Goal: Task Accomplishment & Management: Complete application form

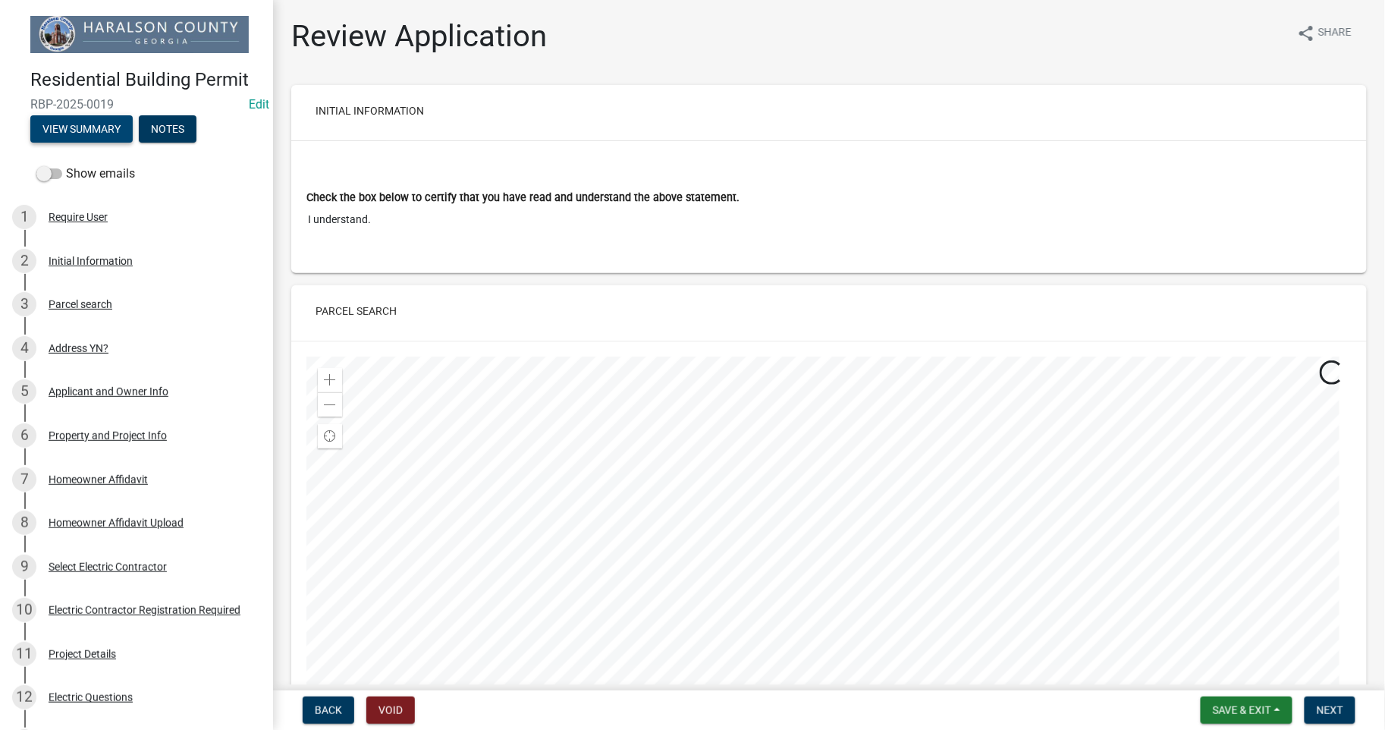
click at [92, 127] on button "View Summary" at bounding box center [81, 128] width 102 height 27
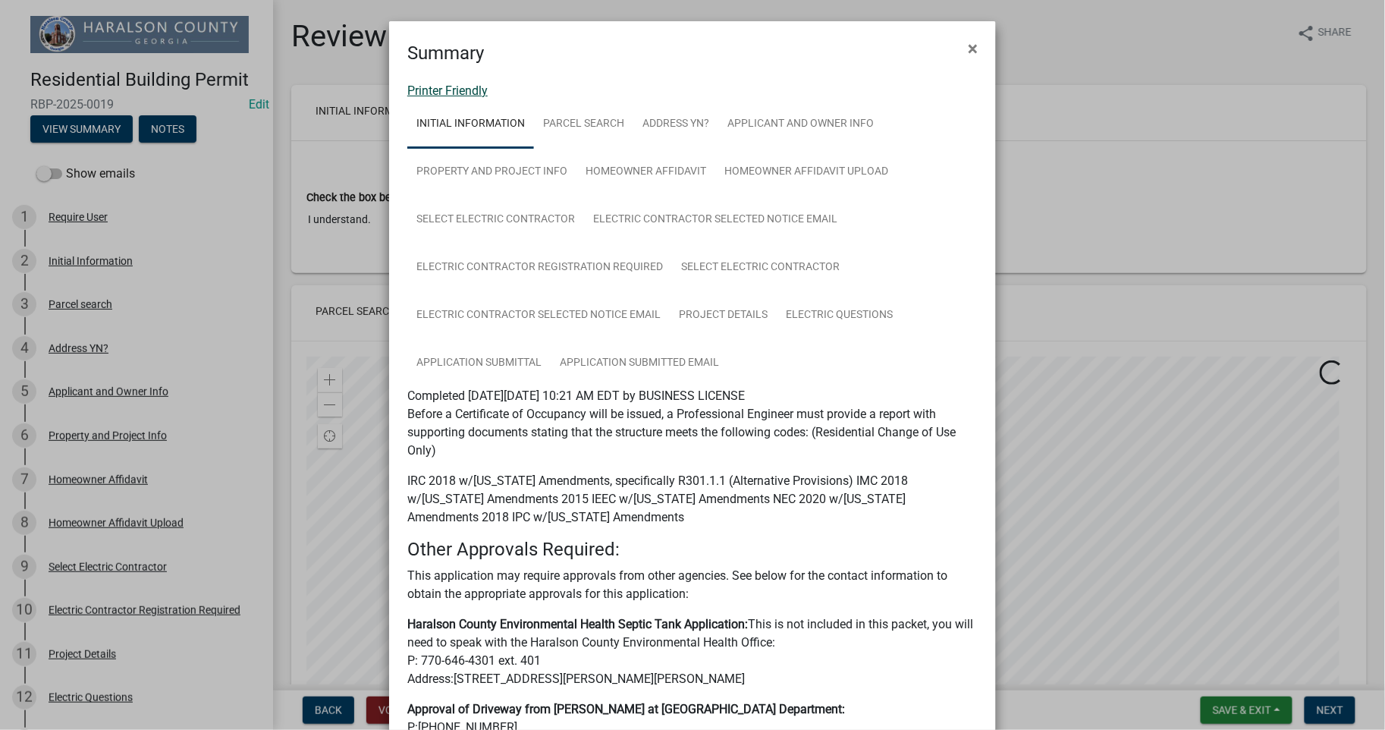
click at [457, 83] on link "Printer Friendly" at bounding box center [447, 90] width 80 height 14
click at [968, 51] on span "×" at bounding box center [973, 48] width 10 height 21
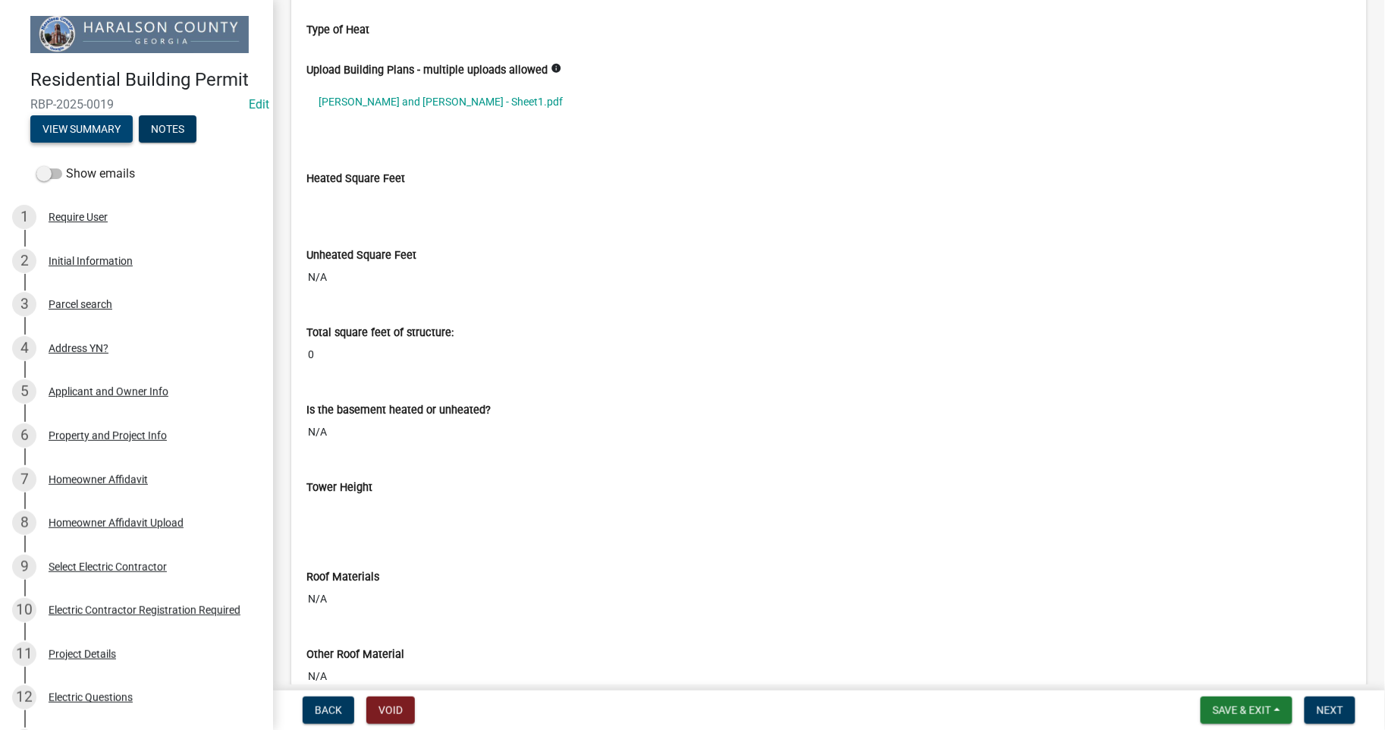
scroll to position [4832, 0]
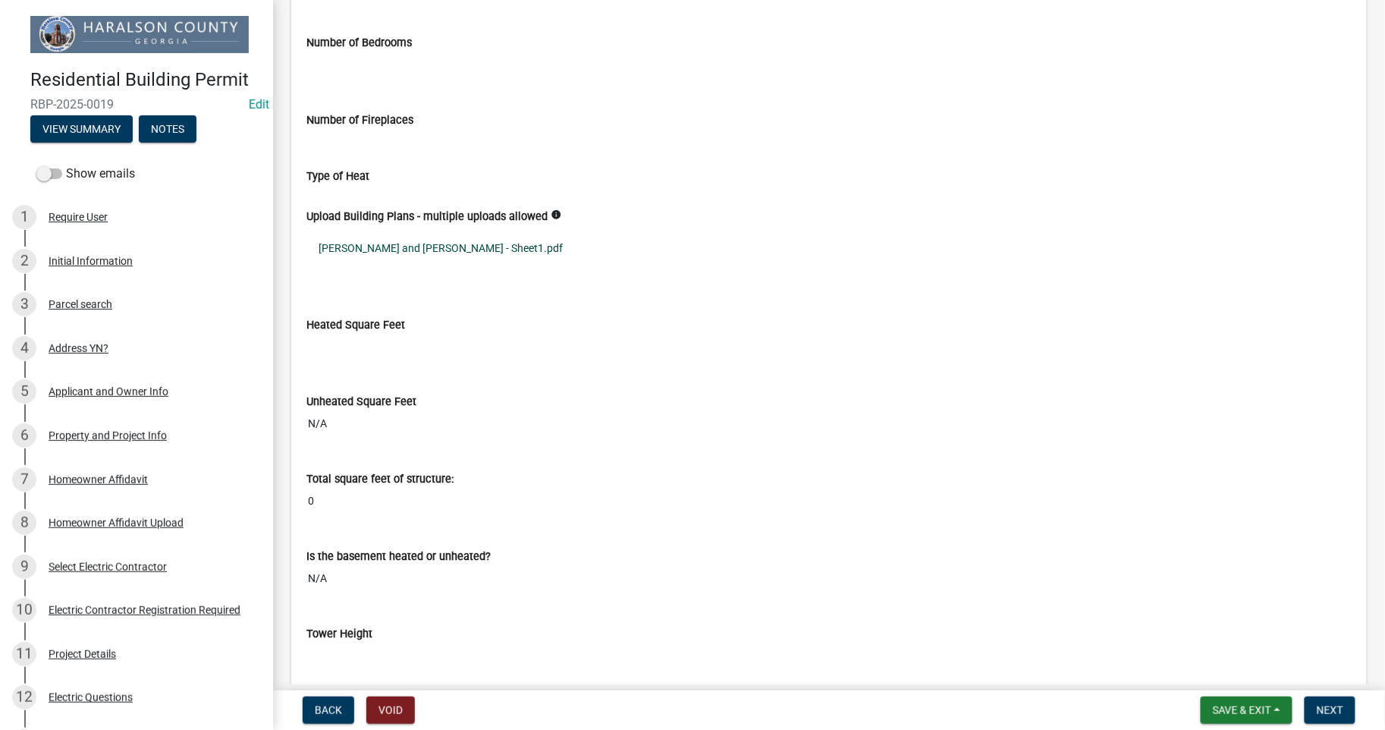
click at [370, 250] on link "[PERSON_NAME] and [PERSON_NAME] - Sheet1.pdf" at bounding box center [828, 248] width 1045 height 35
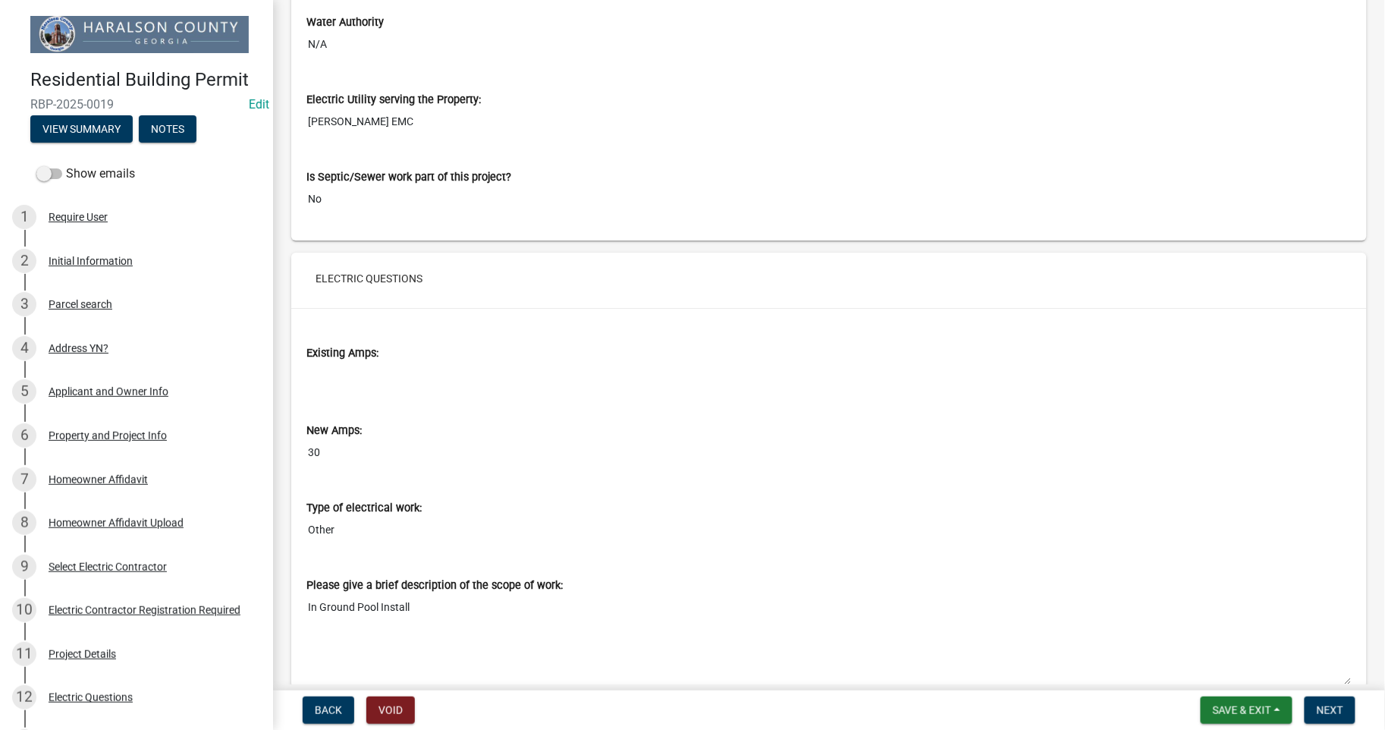
scroll to position [6320, 0]
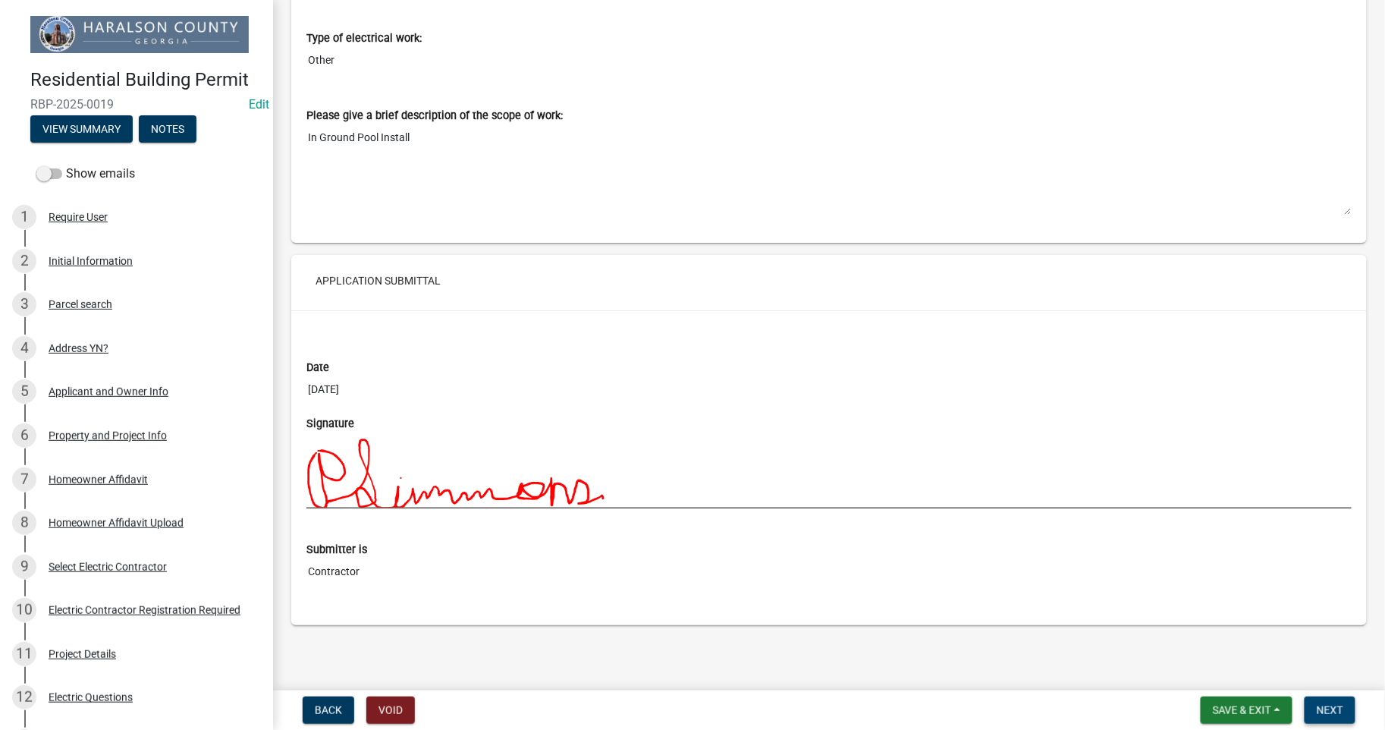
click at [1321, 717] on button "Next" at bounding box center [1330, 709] width 51 height 27
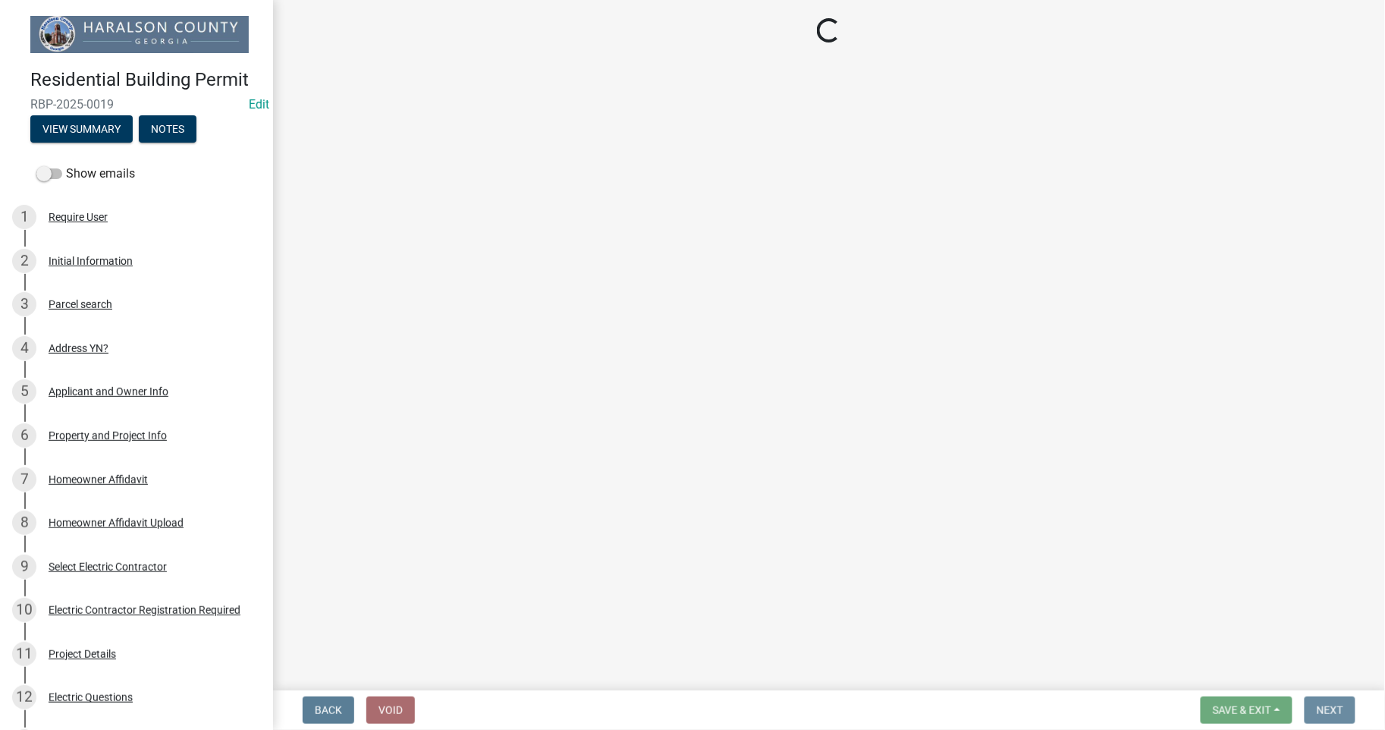
scroll to position [0, 0]
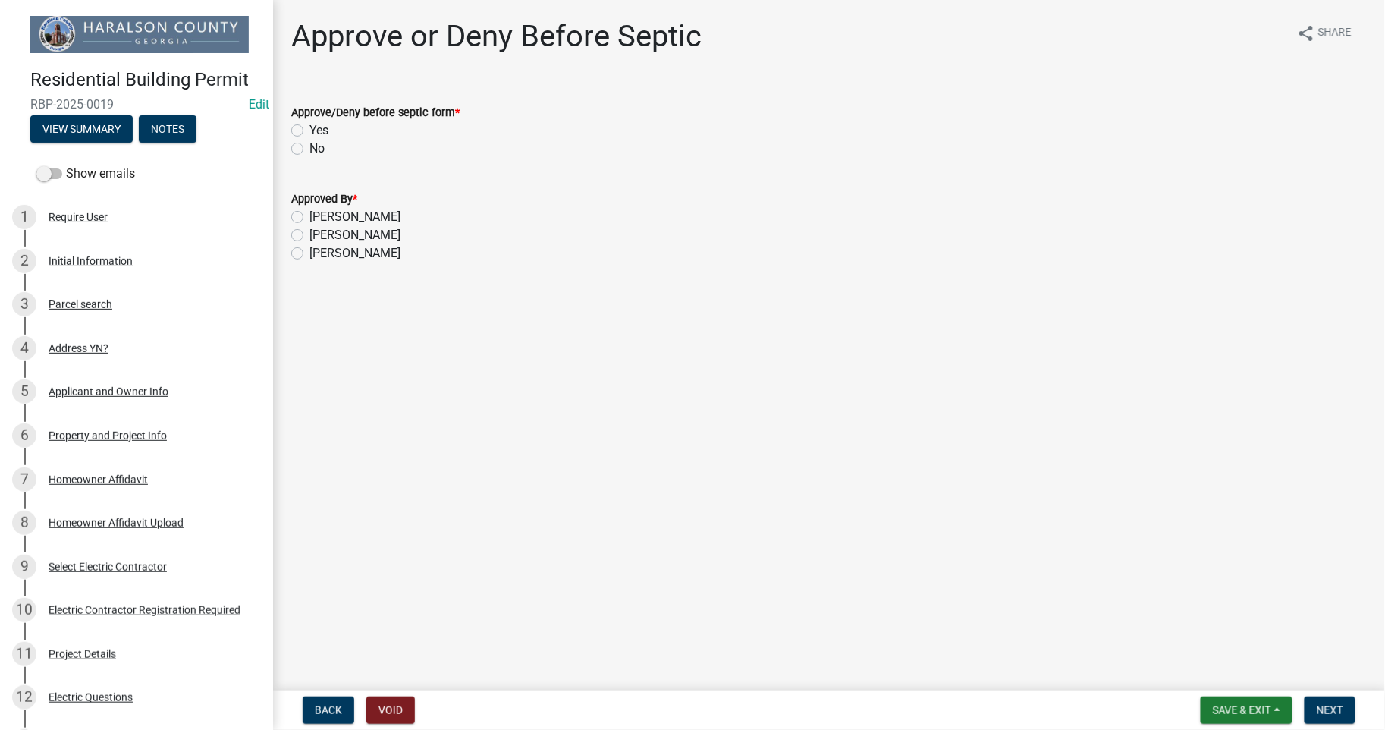
click at [310, 130] on label "Yes" at bounding box center [319, 130] width 19 height 18
click at [310, 130] on input "Yes" at bounding box center [315, 126] width 10 height 10
radio input "true"
click at [310, 231] on label "[PERSON_NAME]" at bounding box center [355, 235] width 91 height 18
click at [310, 231] on input "[PERSON_NAME]" at bounding box center [315, 231] width 10 height 10
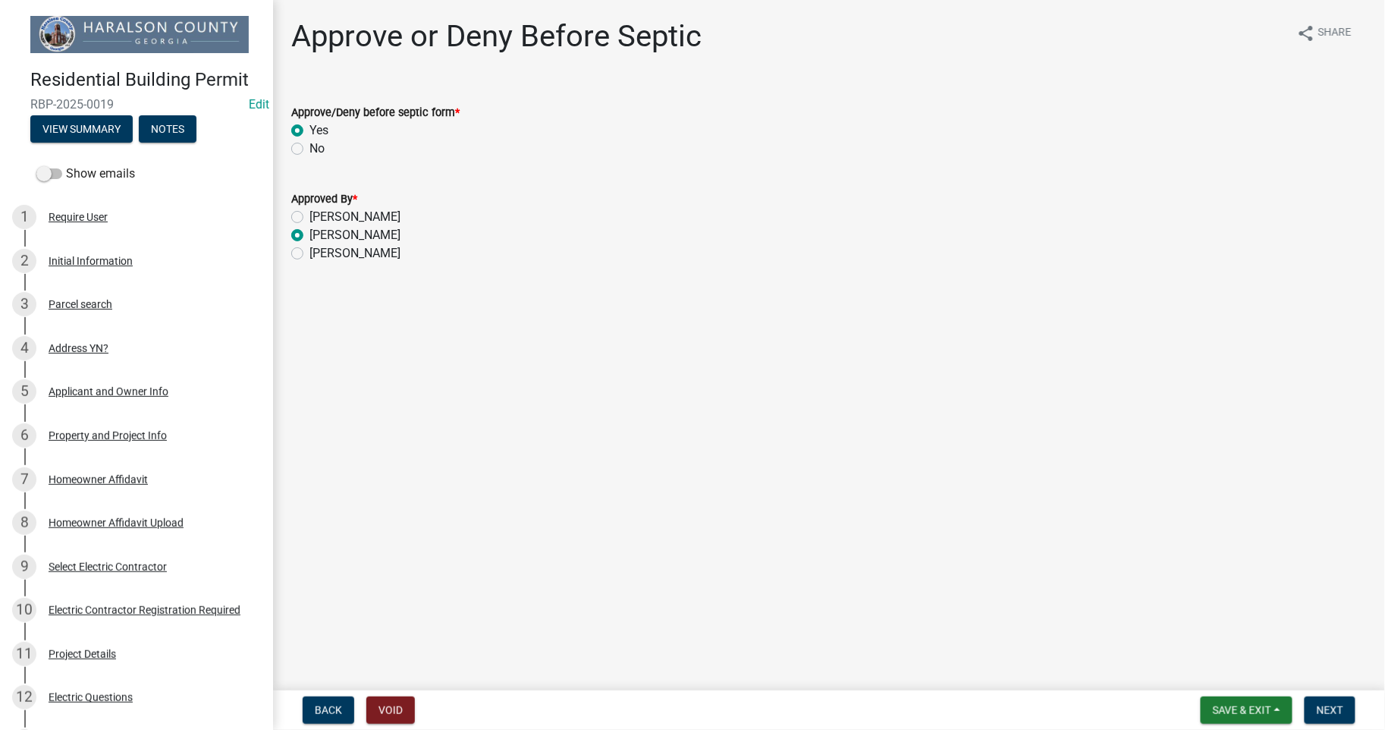
radio input "true"
click at [1333, 706] on span "Next" at bounding box center [1330, 710] width 27 height 12
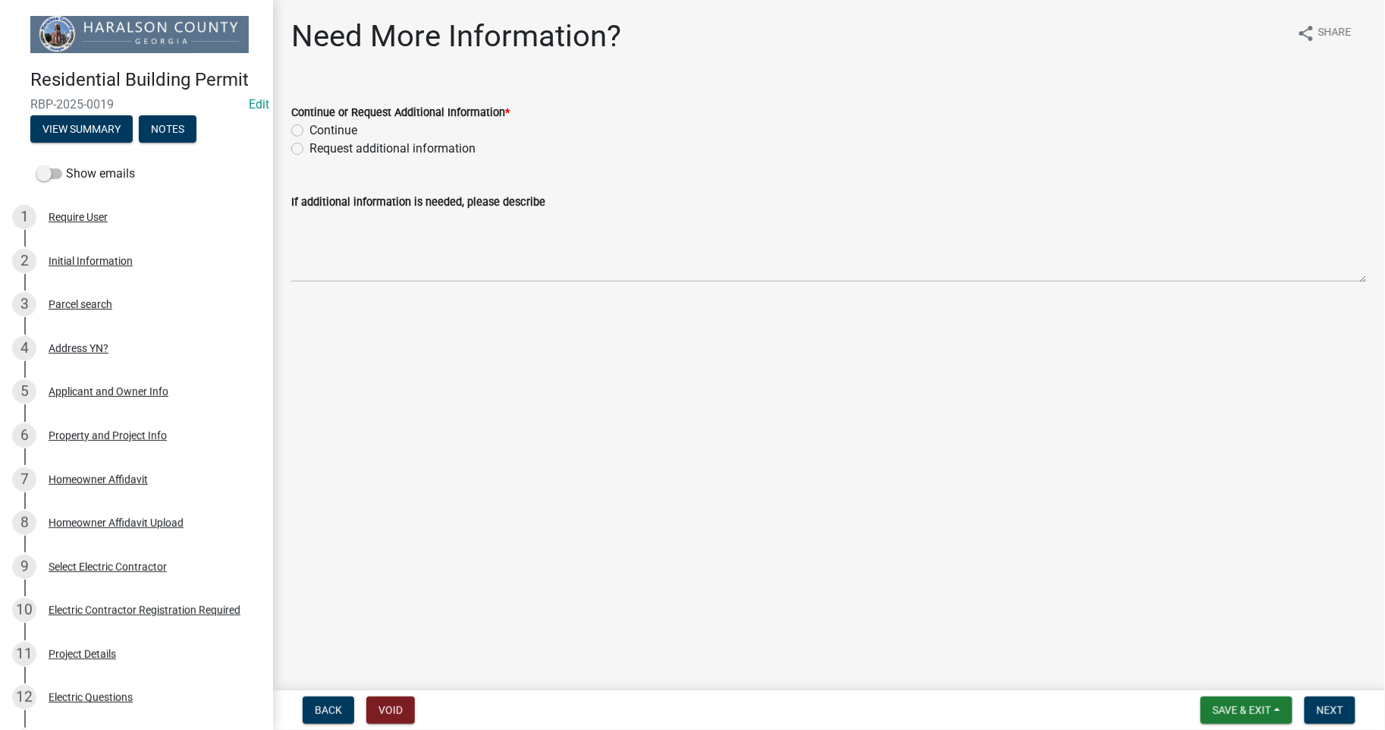
click at [310, 127] on label "Continue" at bounding box center [334, 130] width 48 height 18
click at [310, 127] on input "Continue" at bounding box center [315, 126] width 10 height 10
radio input "true"
click at [1338, 704] on span "Next" at bounding box center [1330, 710] width 27 height 12
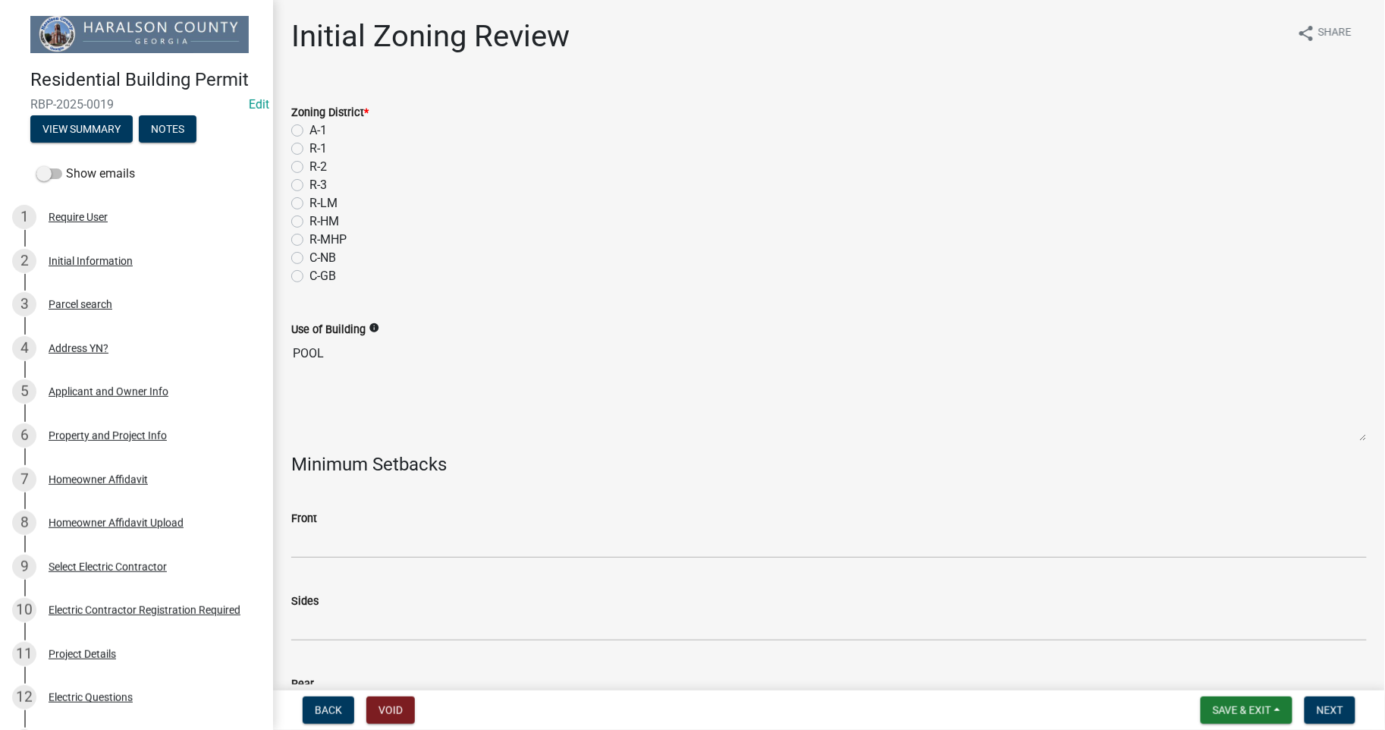
click at [310, 133] on label "A-1" at bounding box center [318, 130] width 17 height 18
click at [310, 131] on input "A-1" at bounding box center [315, 126] width 10 height 10
radio input "true"
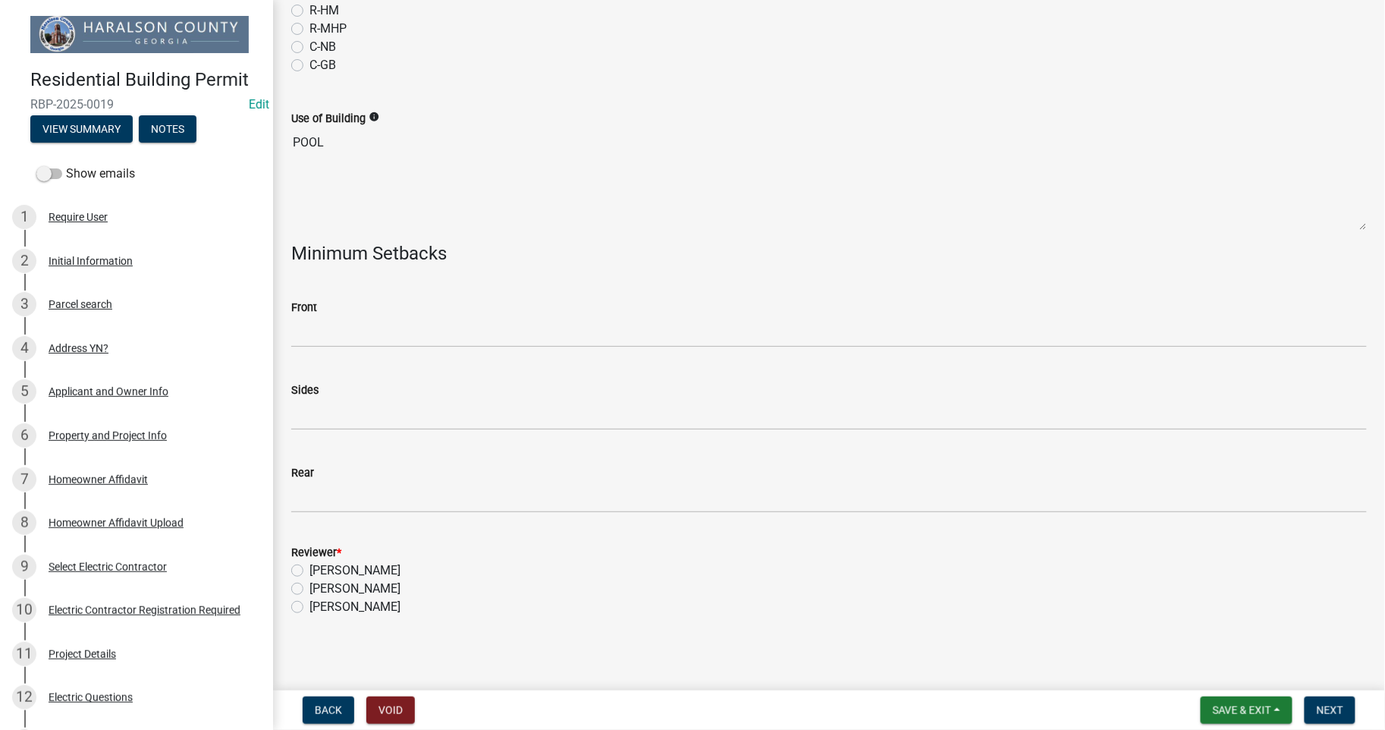
scroll to position [215, 0]
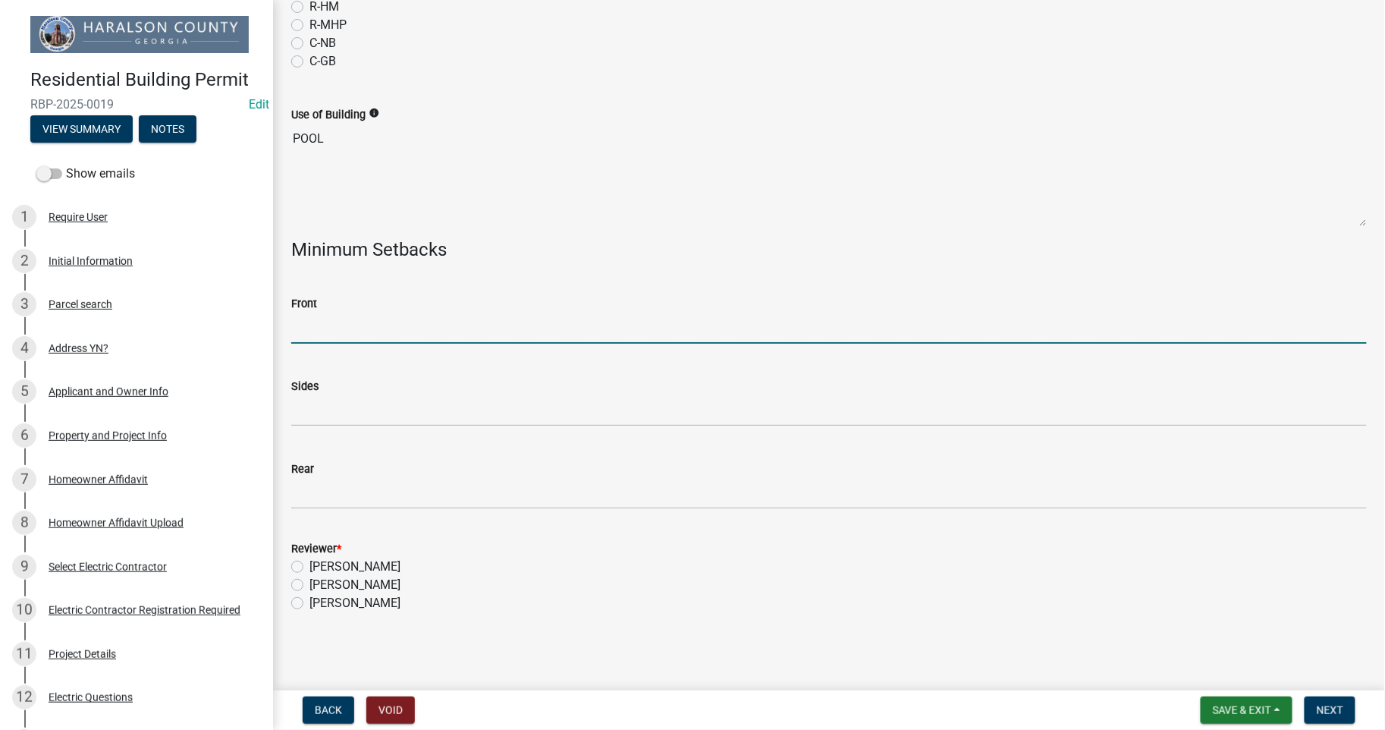
click at [342, 334] on input "Front" at bounding box center [829, 328] width 1076 height 31
type input "40"
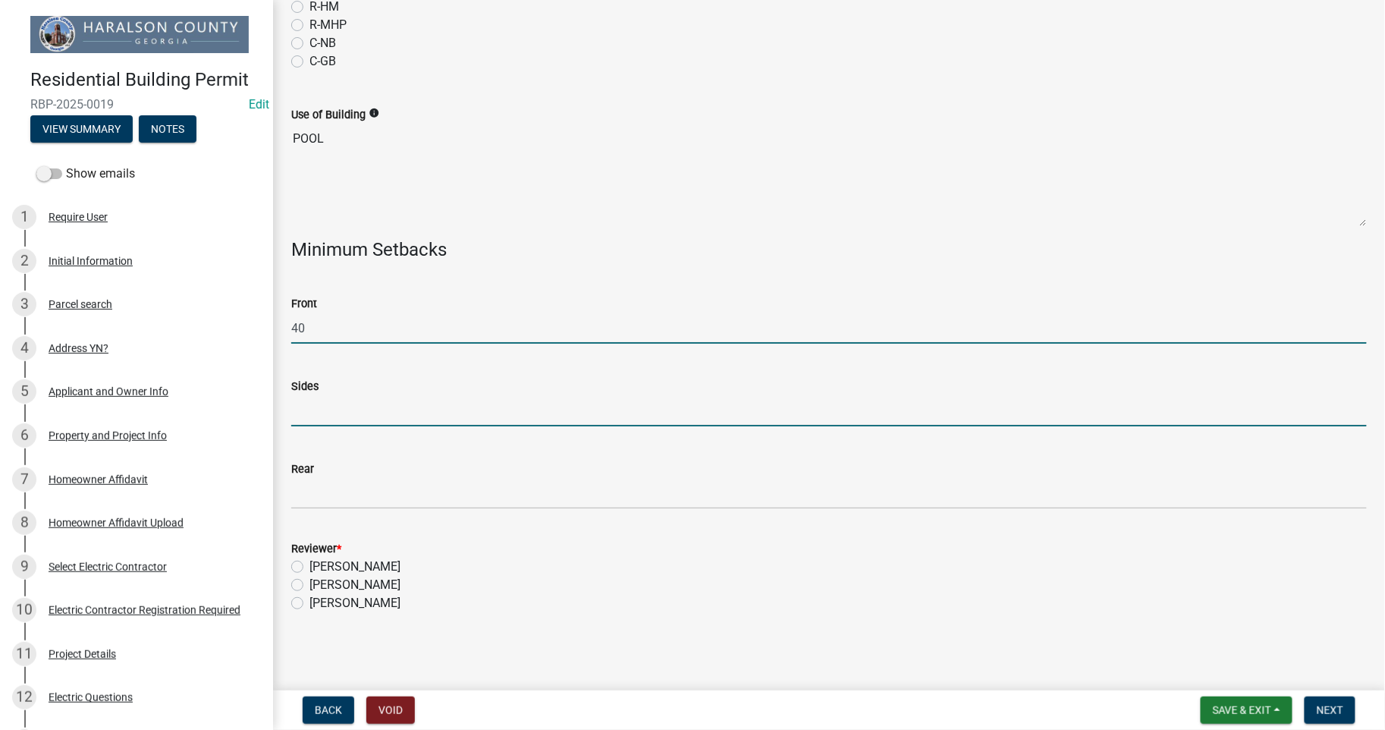
click at [300, 410] on input "Sides" at bounding box center [829, 410] width 1076 height 31
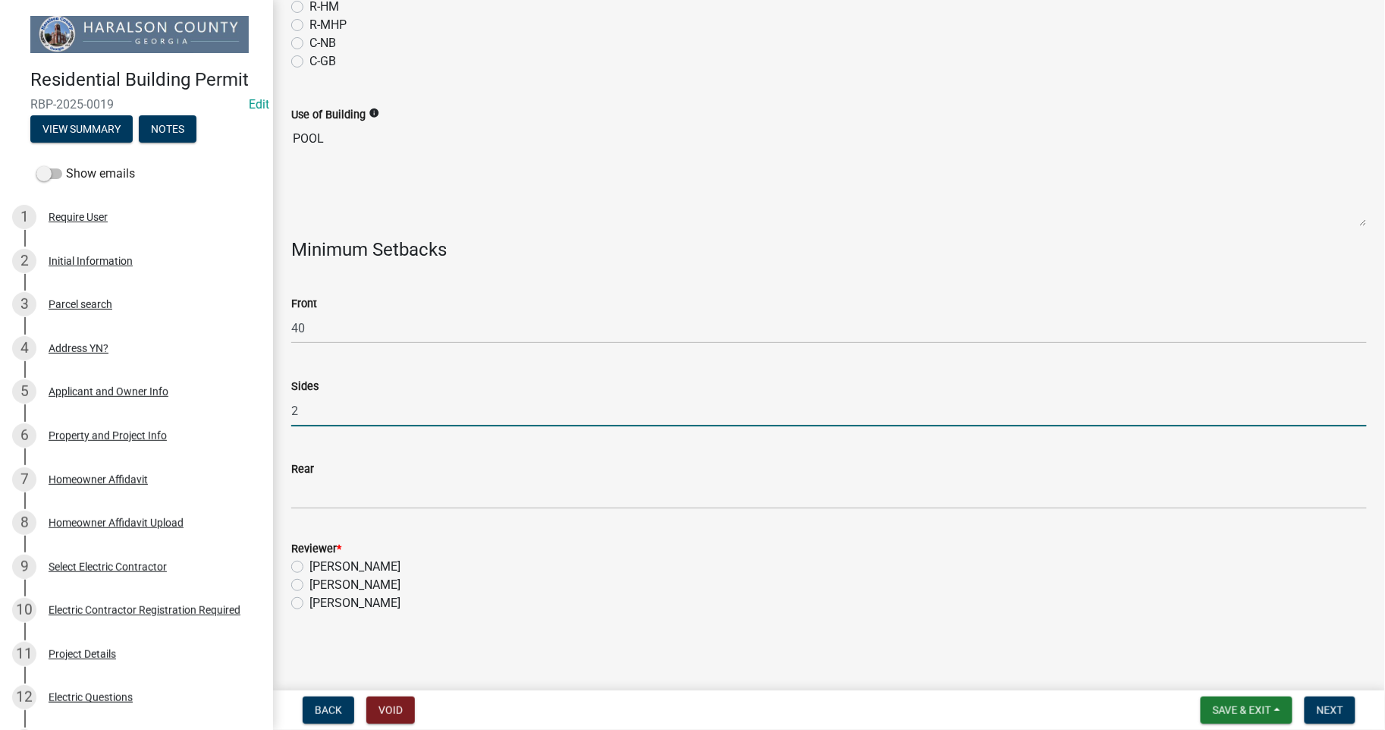
type input "20"
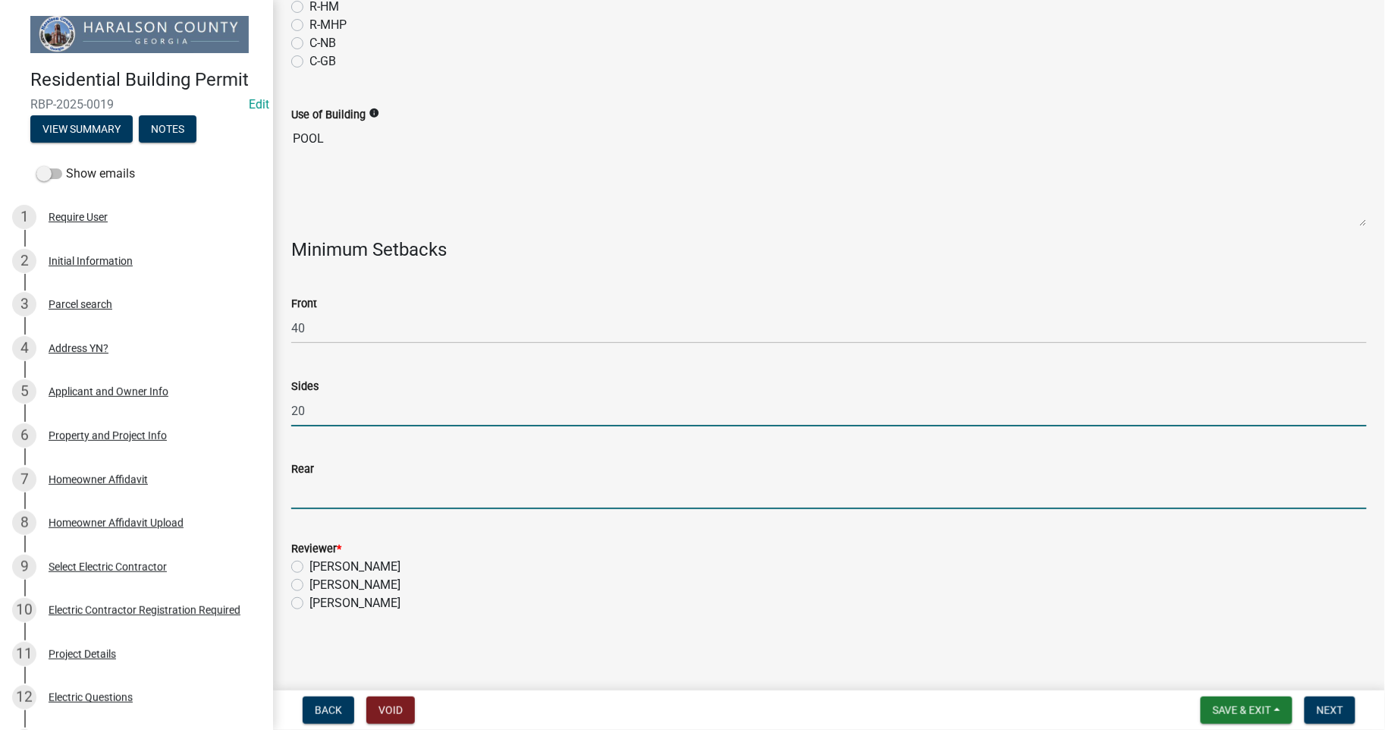
type input "40"
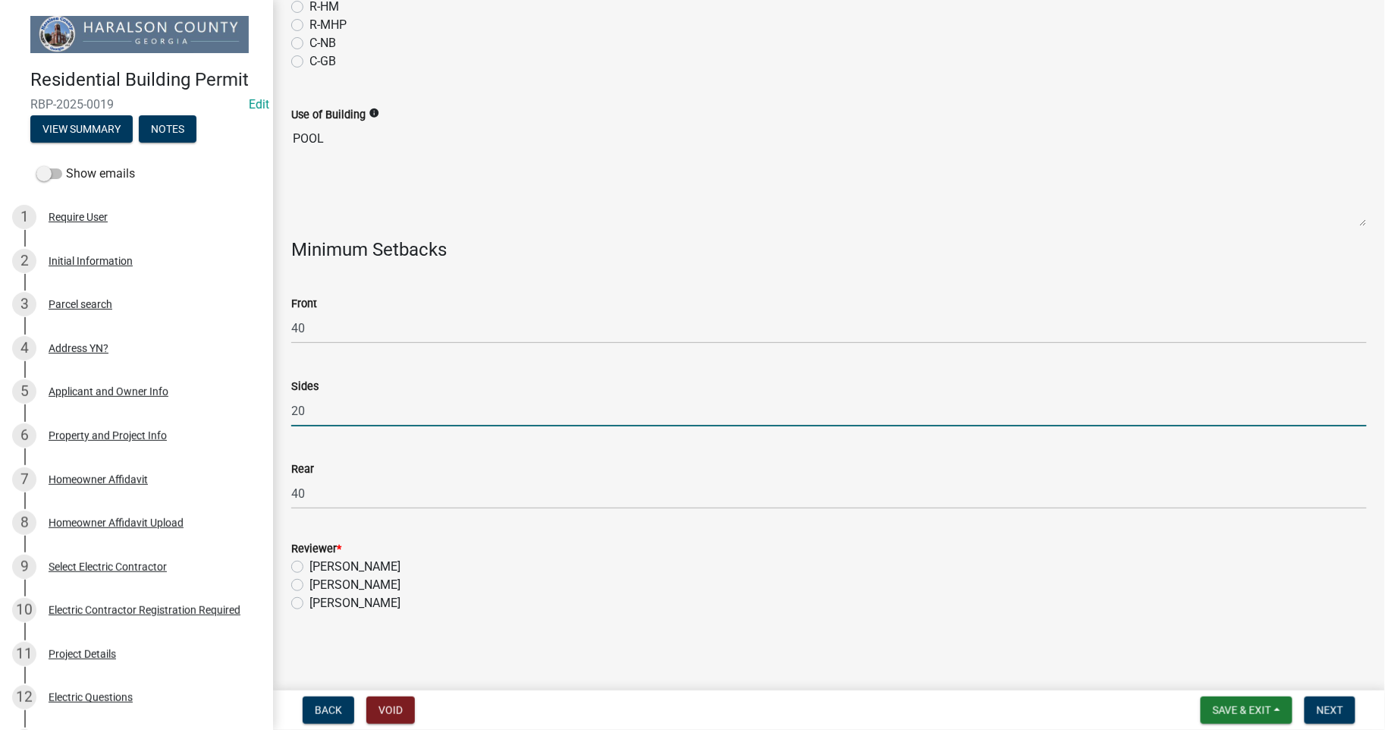
type input "20"
click at [310, 580] on label "[PERSON_NAME]" at bounding box center [355, 585] width 91 height 18
click at [310, 580] on input "[PERSON_NAME]" at bounding box center [315, 581] width 10 height 10
radio input "true"
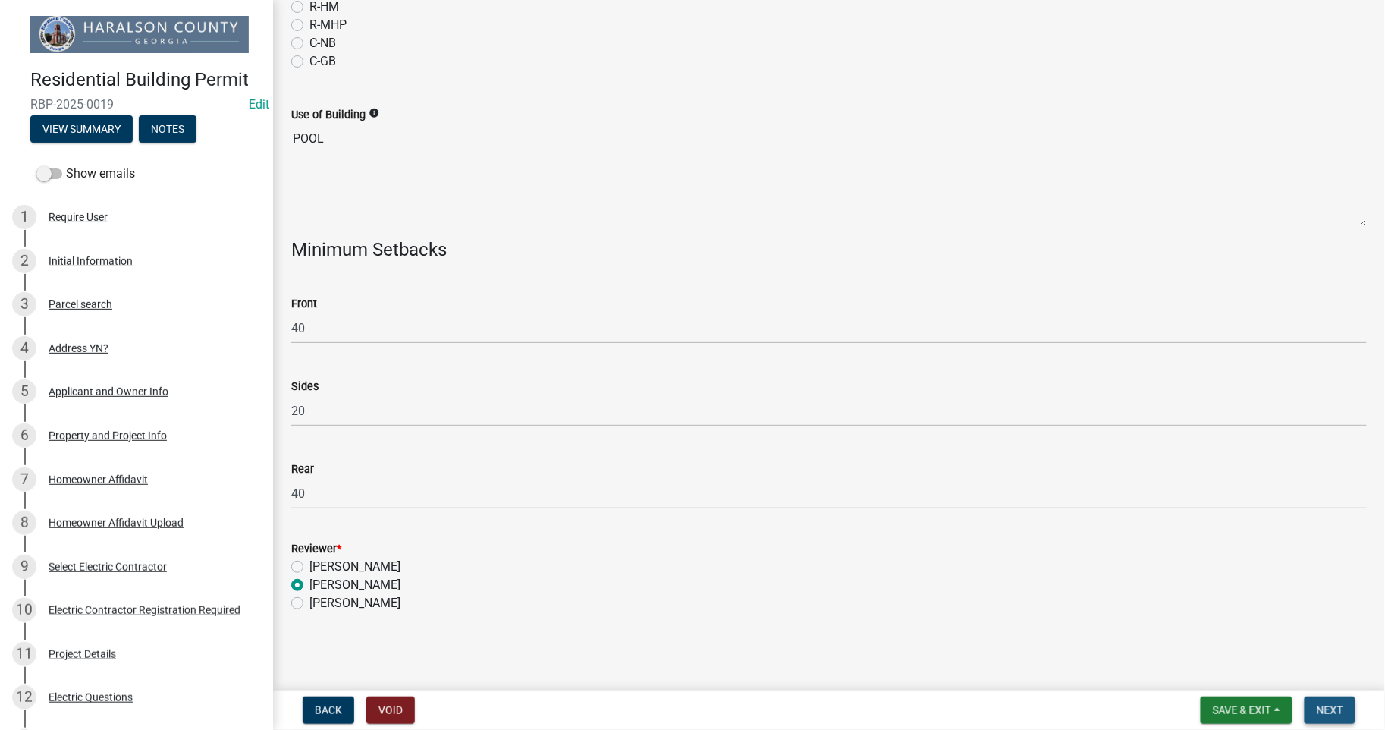
click at [1328, 709] on span "Next" at bounding box center [1330, 710] width 27 height 12
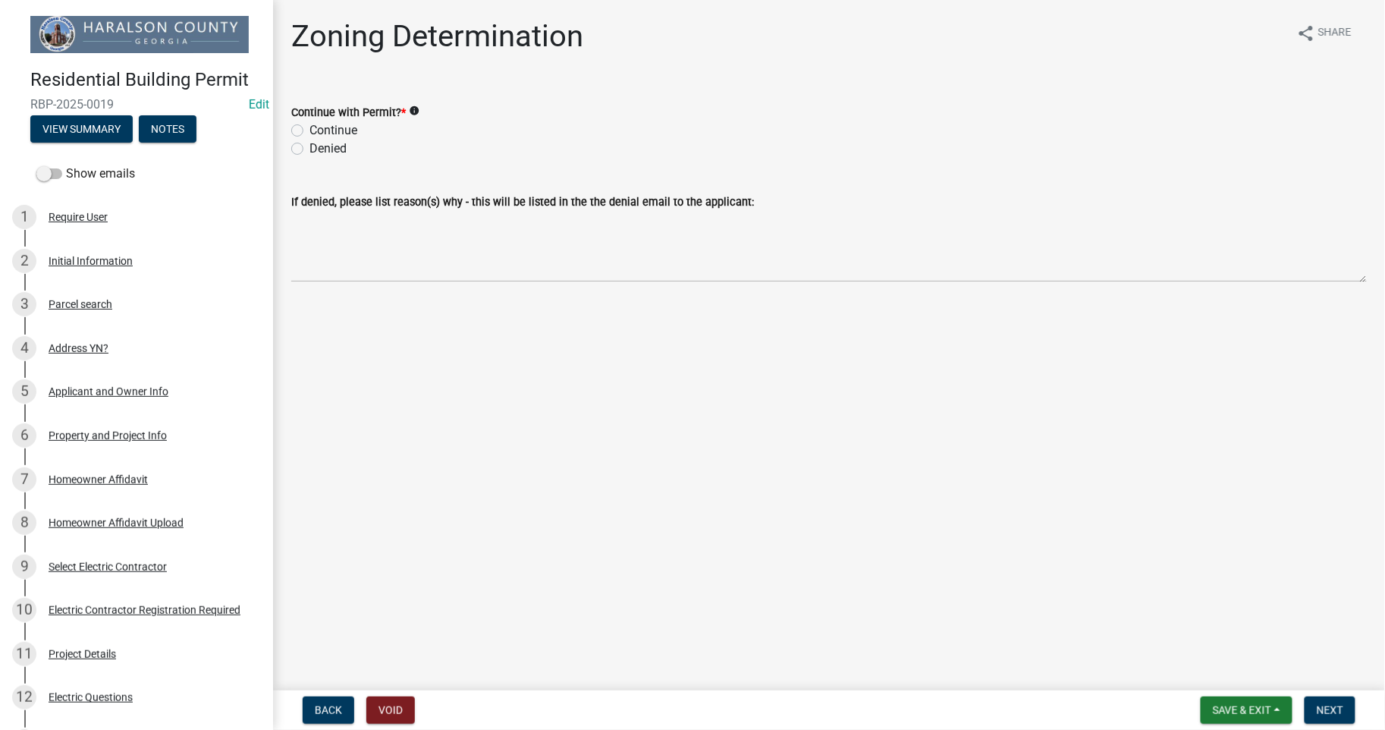
click at [310, 125] on label "Continue" at bounding box center [334, 130] width 48 height 18
click at [310, 125] on input "Continue" at bounding box center [315, 126] width 10 height 10
radio input "true"
click at [1324, 711] on span "Next" at bounding box center [1330, 710] width 27 height 12
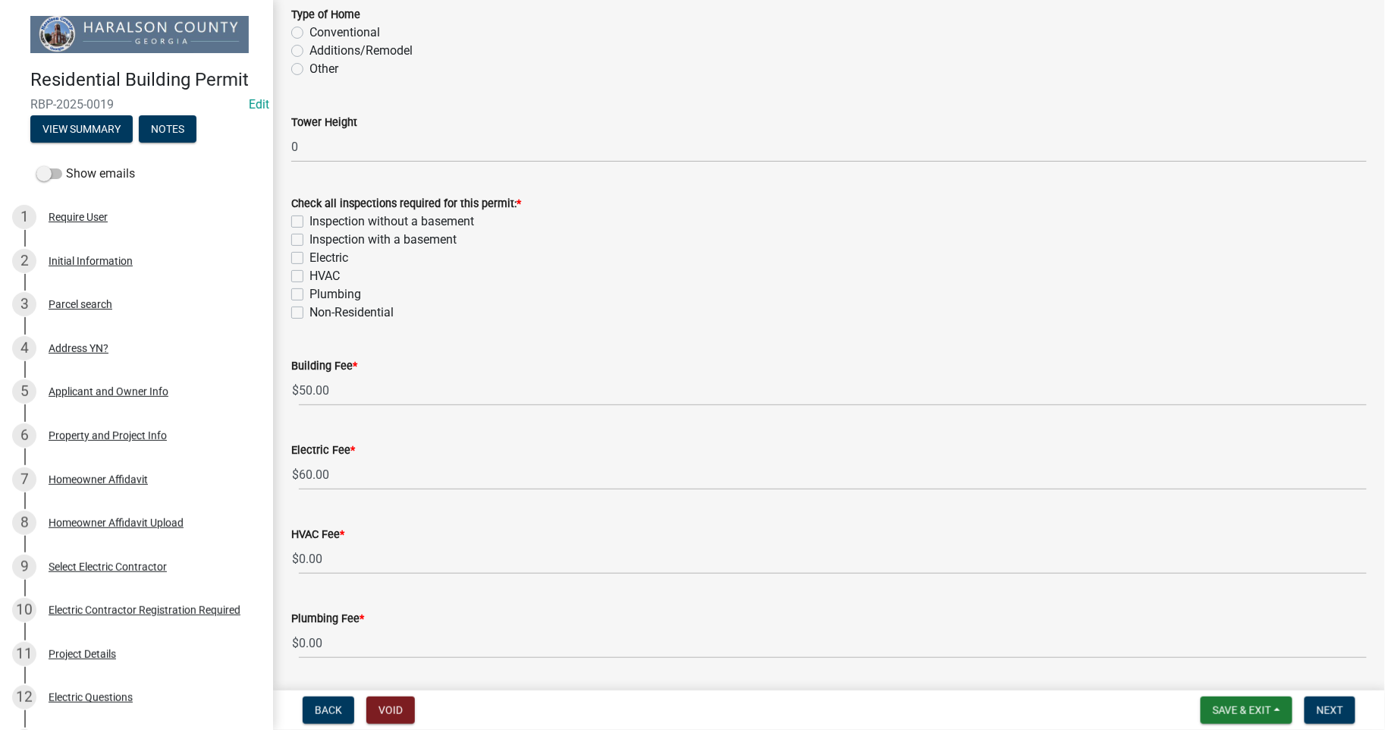
scroll to position [481, 0]
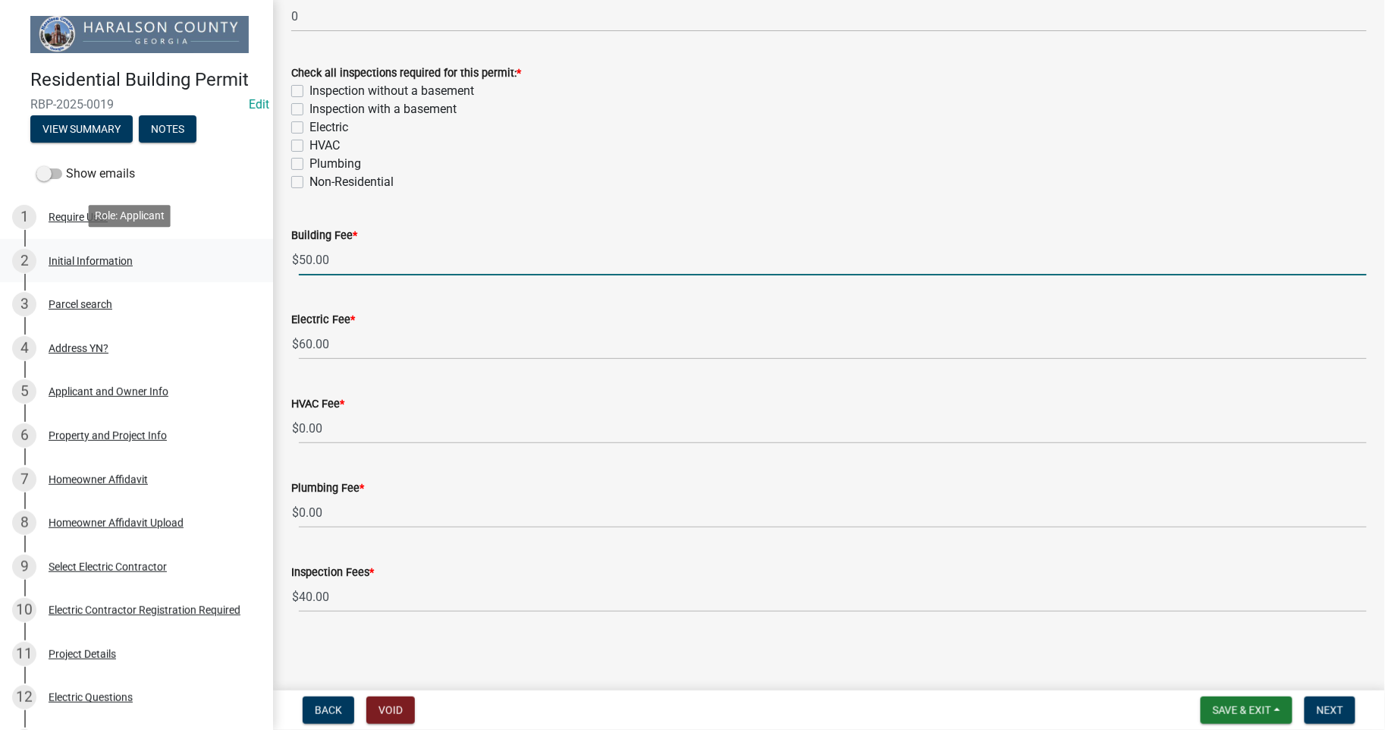
drag, startPoint x: 350, startPoint y: 263, endPoint x: 247, endPoint y: 244, distance: 104.2
click at [247, 244] on div "Residential Building Permit RBP-2025-0019 Edit View Summary Notes Show emails 1…" at bounding box center [692, 365] width 1385 height 730
type input "400"
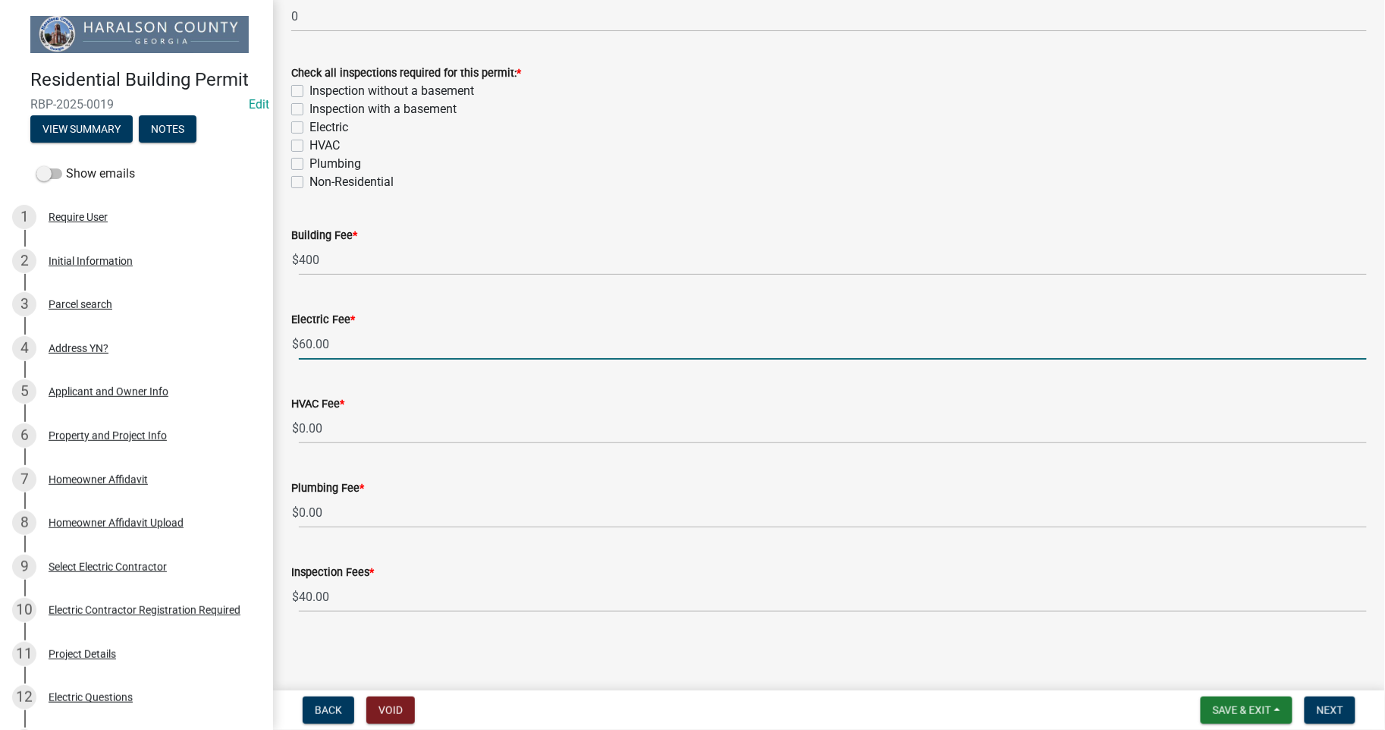
drag, startPoint x: 344, startPoint y: 338, endPoint x: 262, endPoint y: 328, distance: 83.2
click at [262, 328] on div "Residential Building Permit RBP-2025-0019 Edit View Summary Notes Show emails 1…" at bounding box center [692, 365] width 1385 height 730
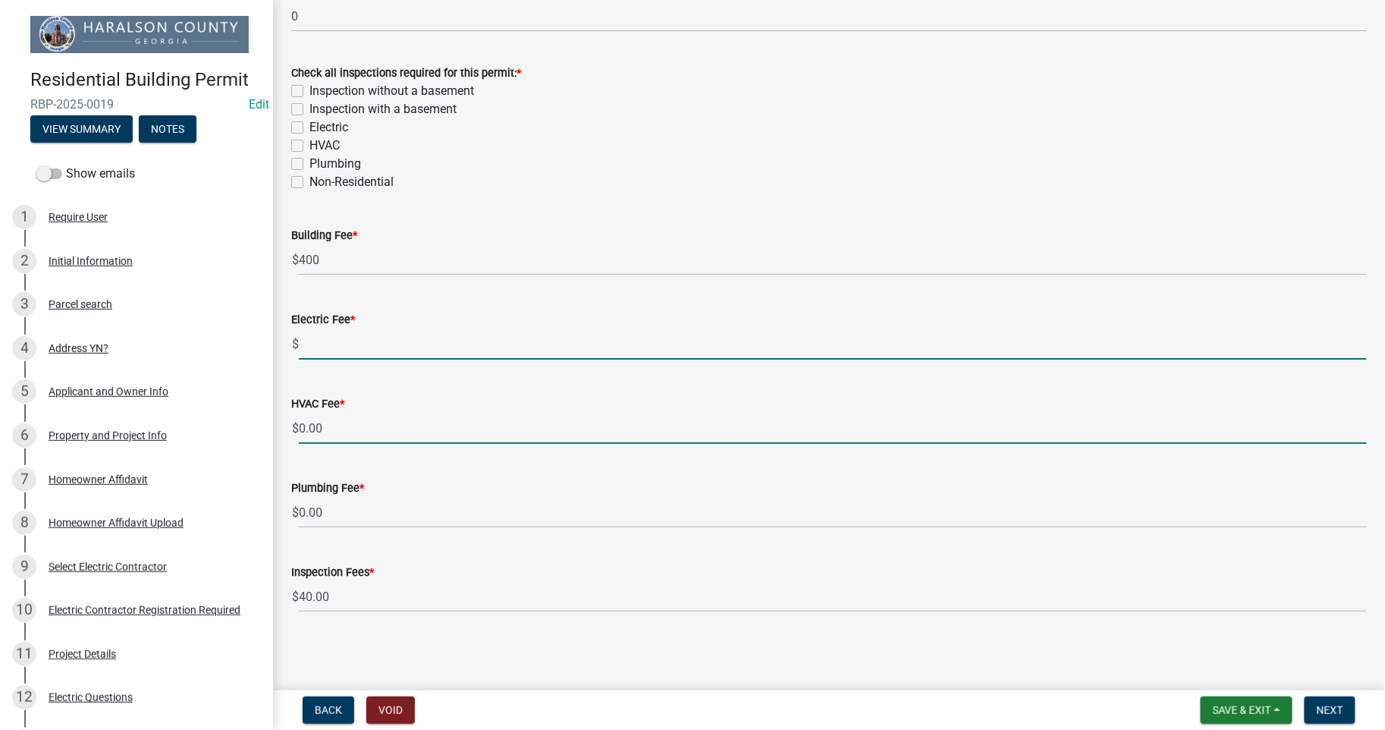
scroll to position [397, 0]
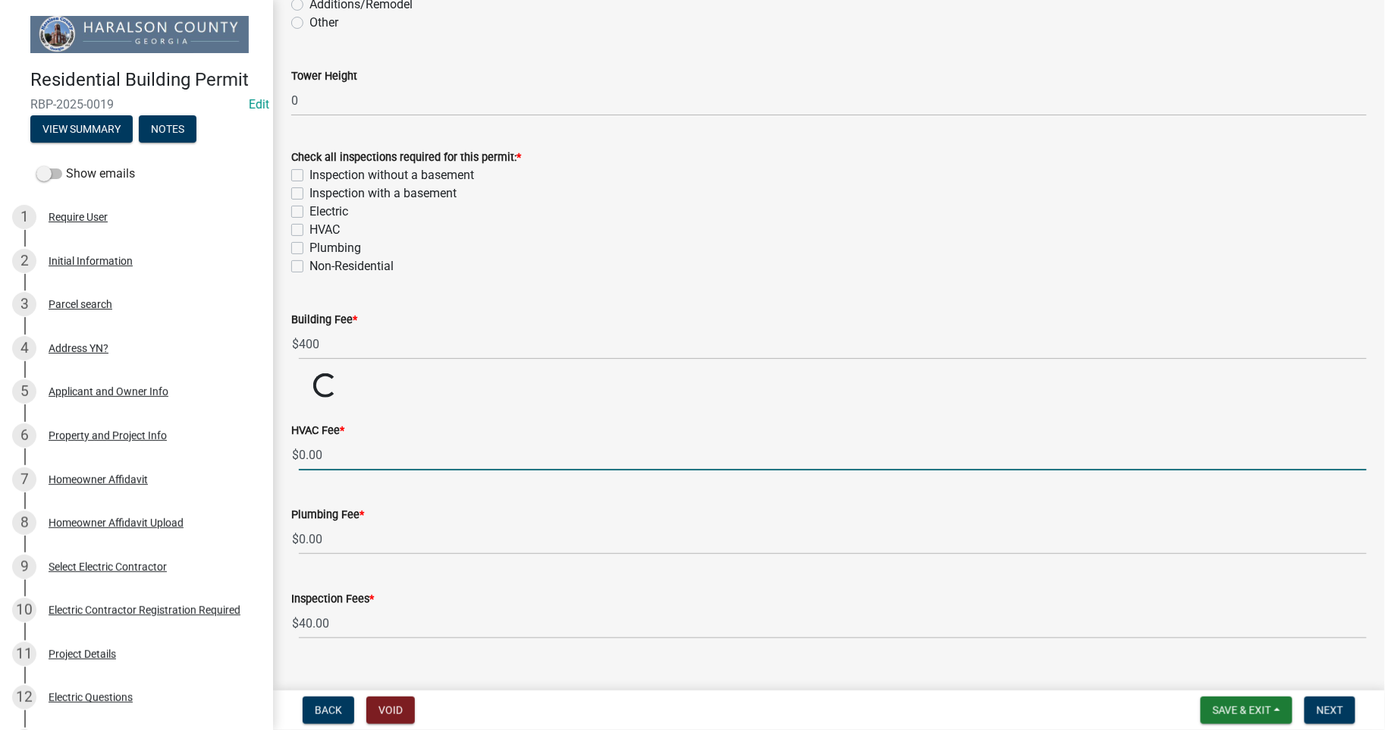
drag, startPoint x: 328, startPoint y: 432, endPoint x: 285, endPoint y: 426, distance: 43.7
click at [285, 426] on div "HVAC Fee * $ 0.00" at bounding box center [829, 435] width 1098 height 71
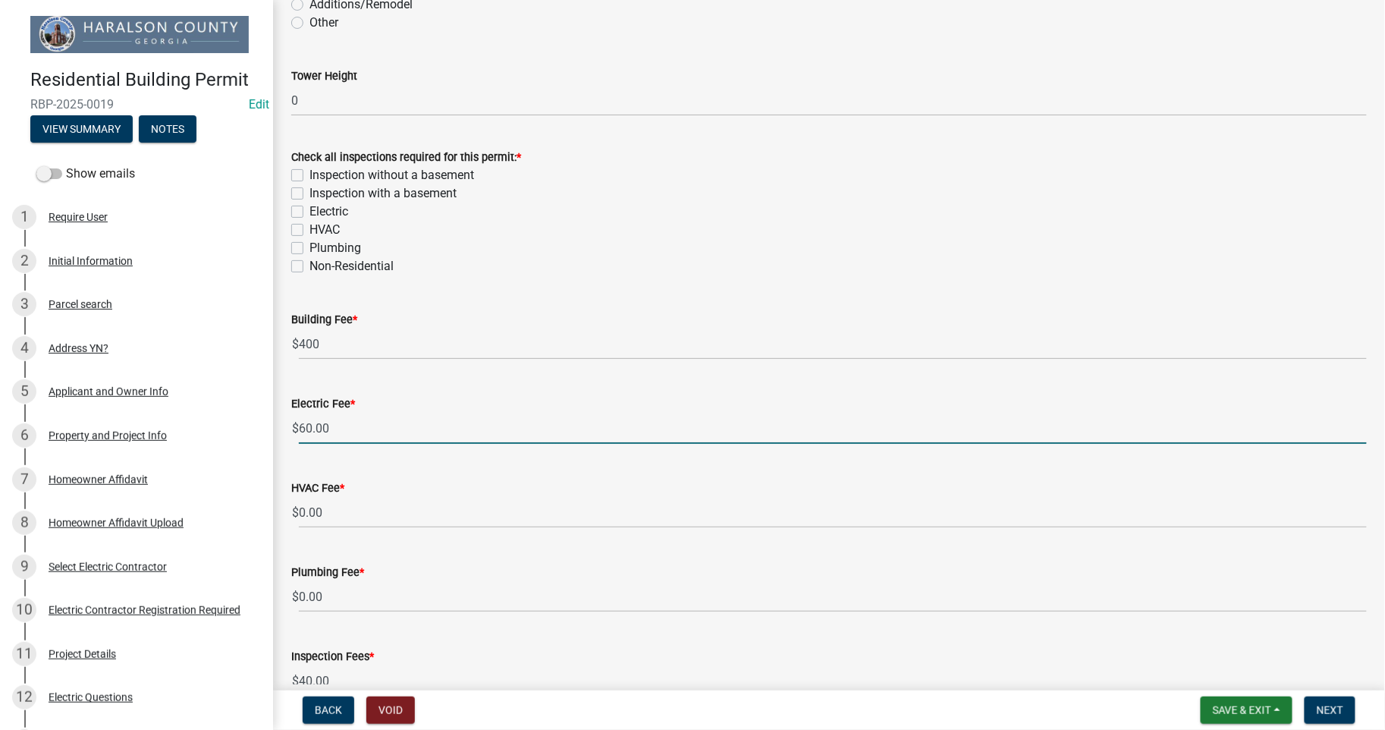
drag, startPoint x: 313, startPoint y: 420, endPoint x: 286, endPoint y: 413, distance: 28.0
click at [286, 413] on div "Electric Fee * $ 60.00" at bounding box center [829, 408] width 1098 height 71
type input "0"
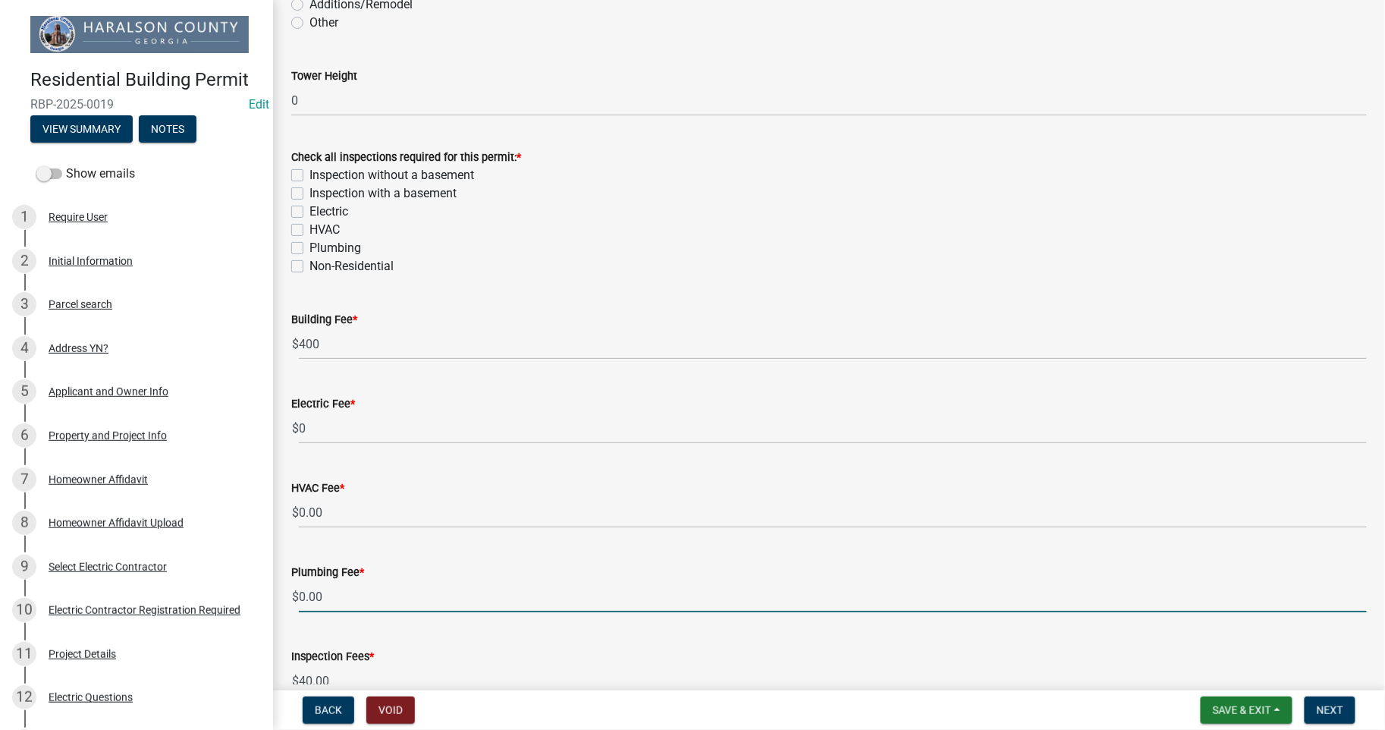
click at [376, 593] on input "0.00" at bounding box center [833, 596] width 1068 height 31
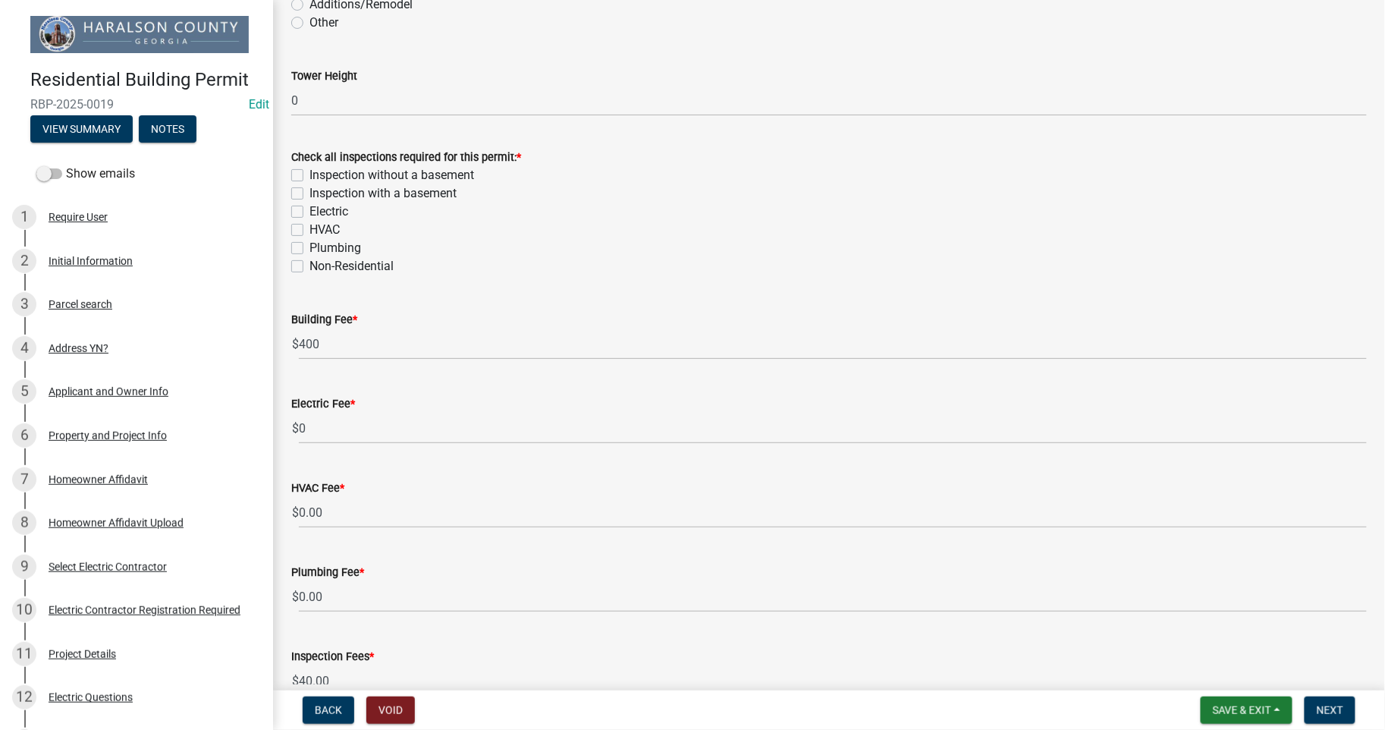
click at [358, 665] on input "40.00" at bounding box center [833, 680] width 1068 height 31
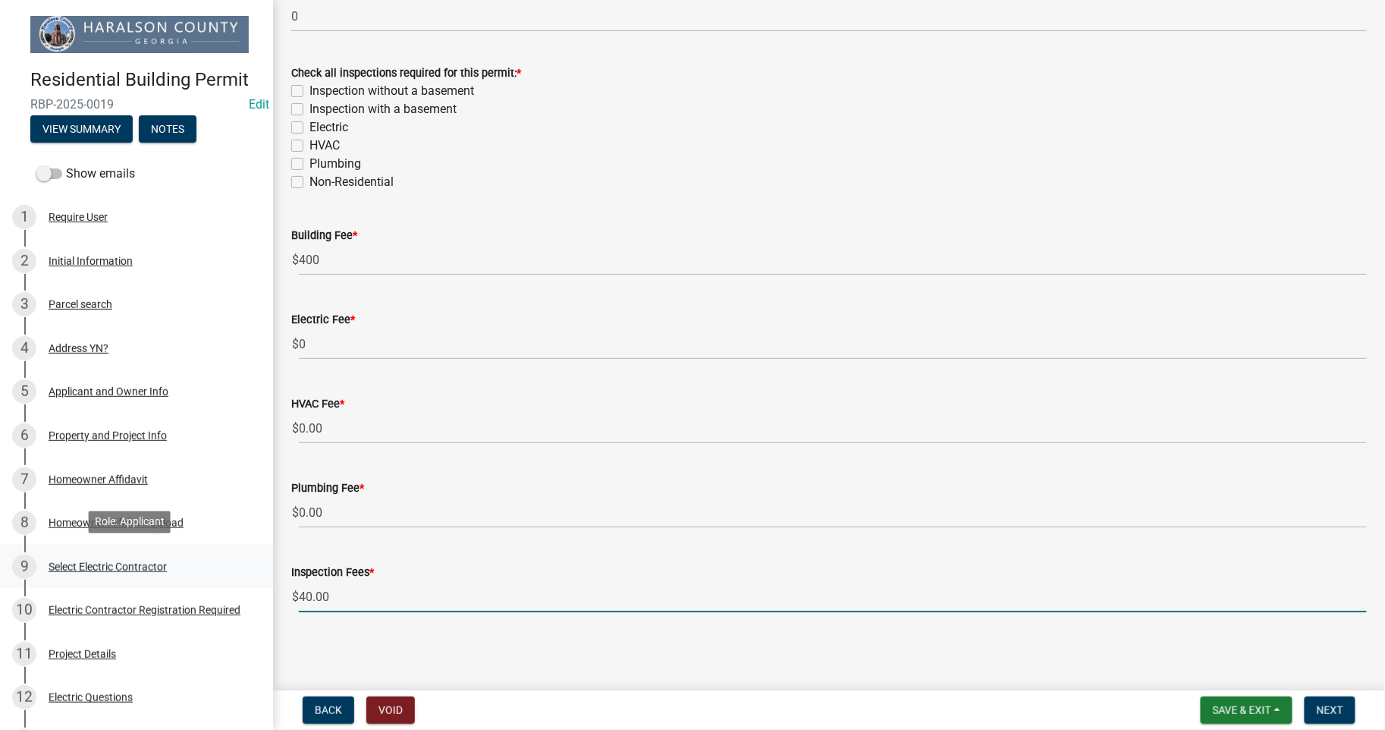
drag, startPoint x: 289, startPoint y: 580, endPoint x: 259, endPoint y: 574, distance: 30.2
click at [259, 574] on div "Residential Building Permit RBP-2025-0019 Edit View Summary Notes Show emails 1…" at bounding box center [692, 365] width 1385 height 730
type input "0"
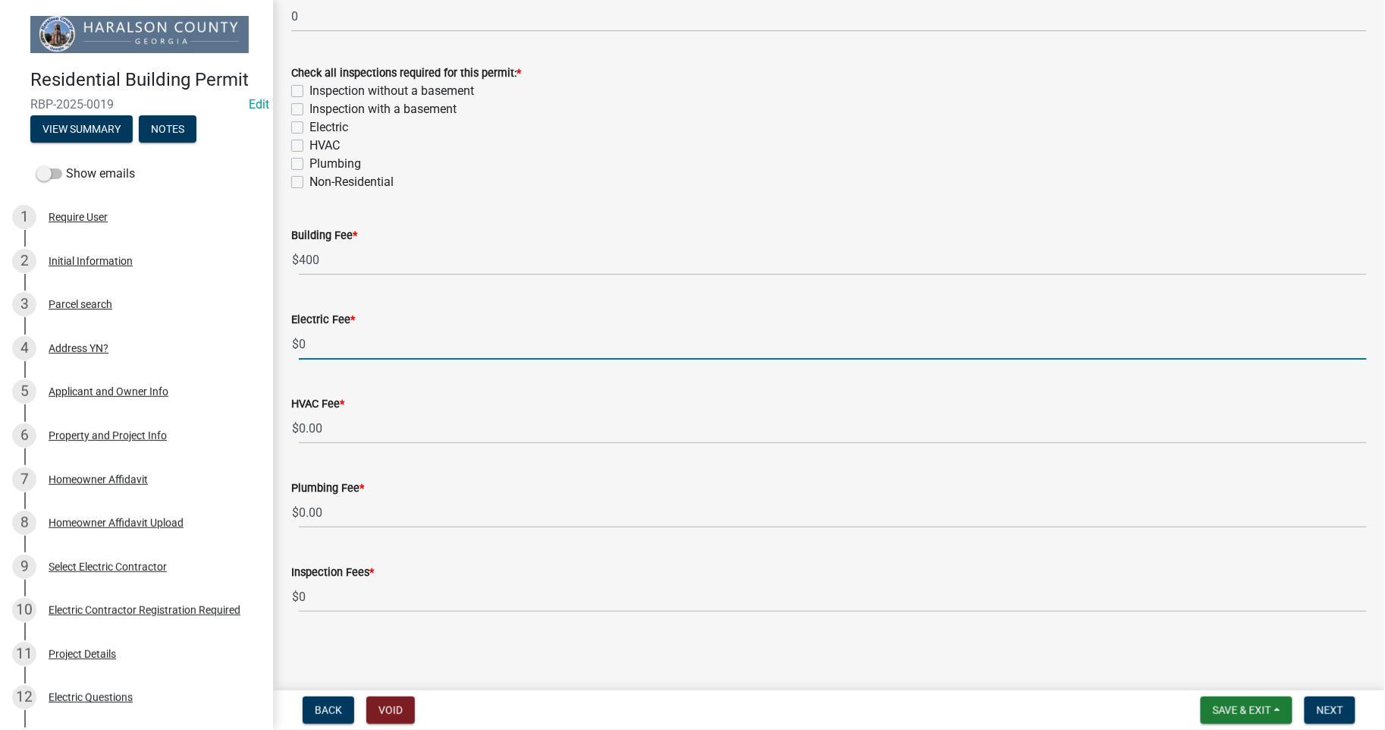
click at [542, 338] on input "0" at bounding box center [833, 343] width 1068 height 31
click at [310, 127] on label "Electric" at bounding box center [329, 127] width 39 height 18
click at [310, 127] on input "Electric" at bounding box center [315, 123] width 10 height 10
checkbox input "true"
checkbox input "false"
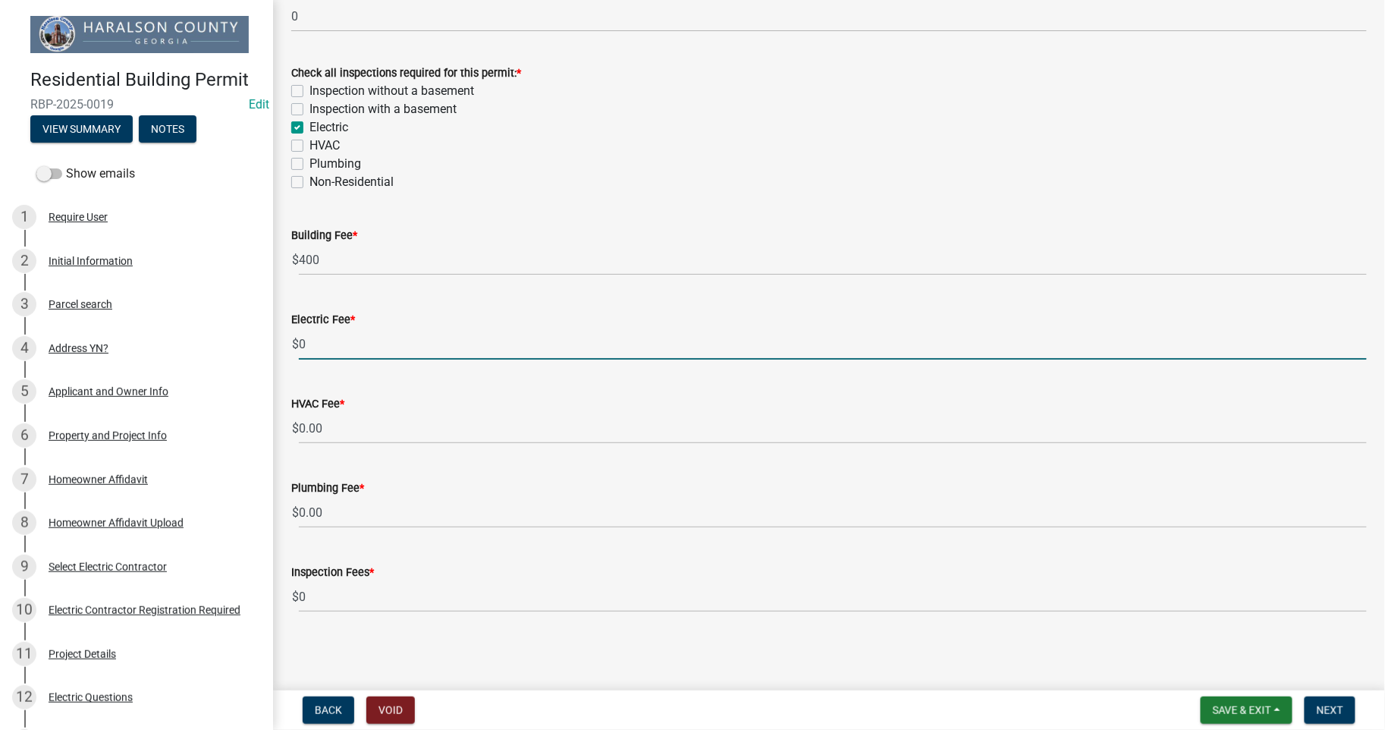
checkbox input "false"
checkbox input "true"
checkbox input "false"
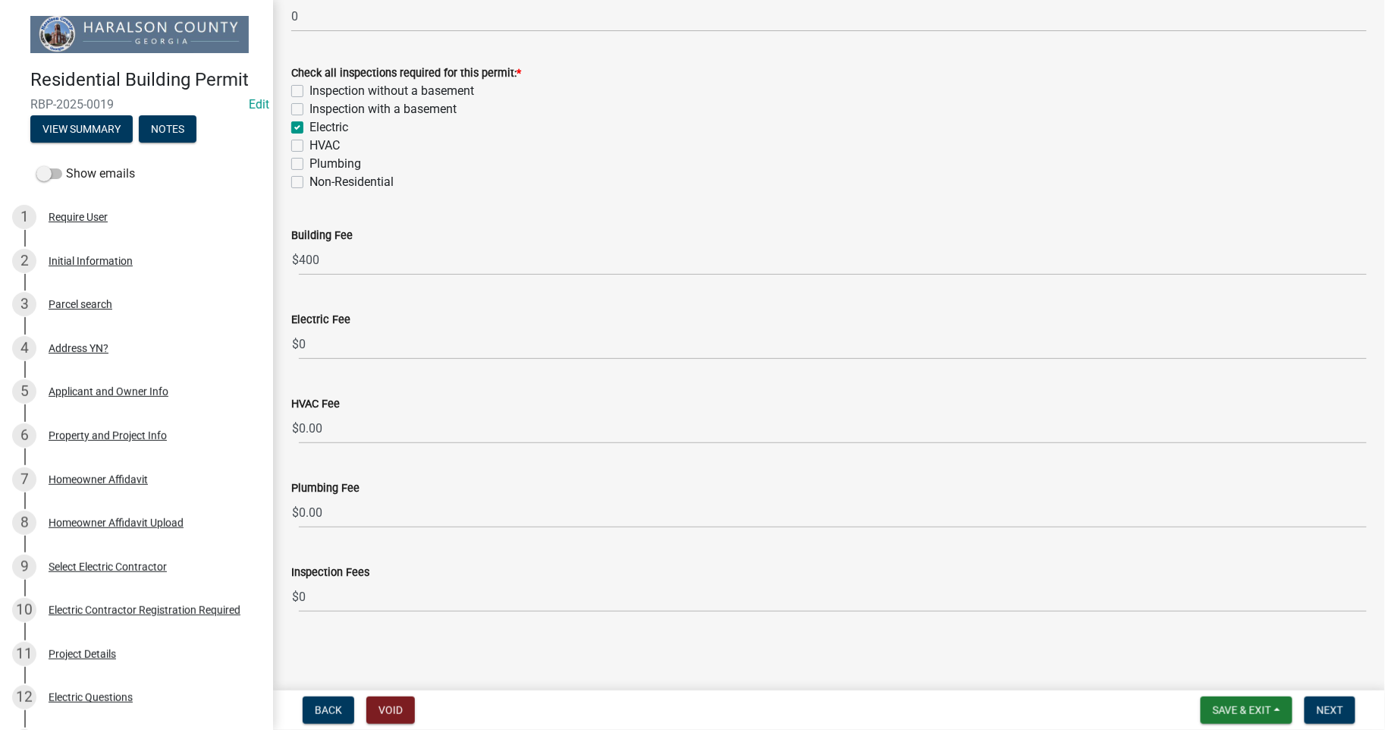
click at [310, 182] on label "Non-Residential" at bounding box center [352, 182] width 84 height 18
click at [310, 182] on input "Non-Residential" at bounding box center [315, 178] width 10 height 10
checkbox input "true"
checkbox input "false"
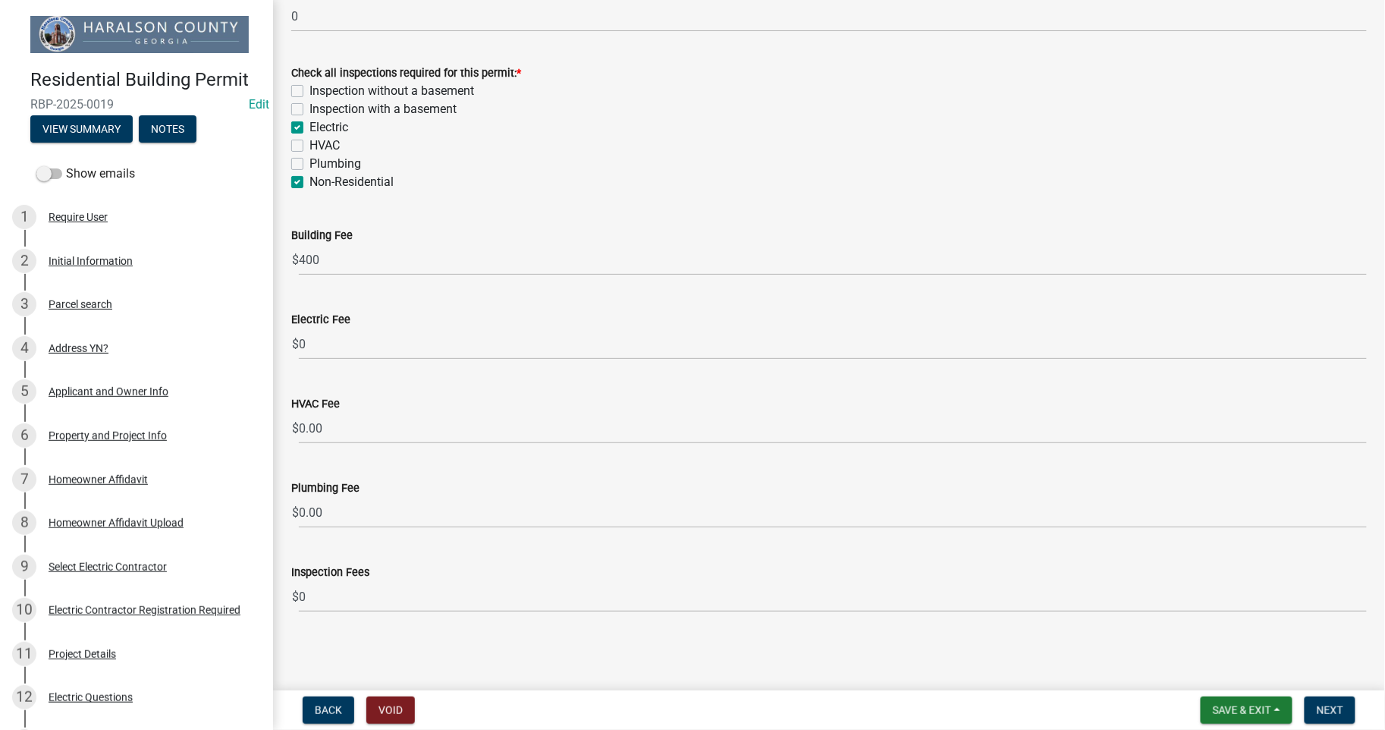
checkbox input "true"
checkbox input "false"
checkbox input "true"
click at [1333, 715] on button "Next" at bounding box center [1330, 709] width 51 height 27
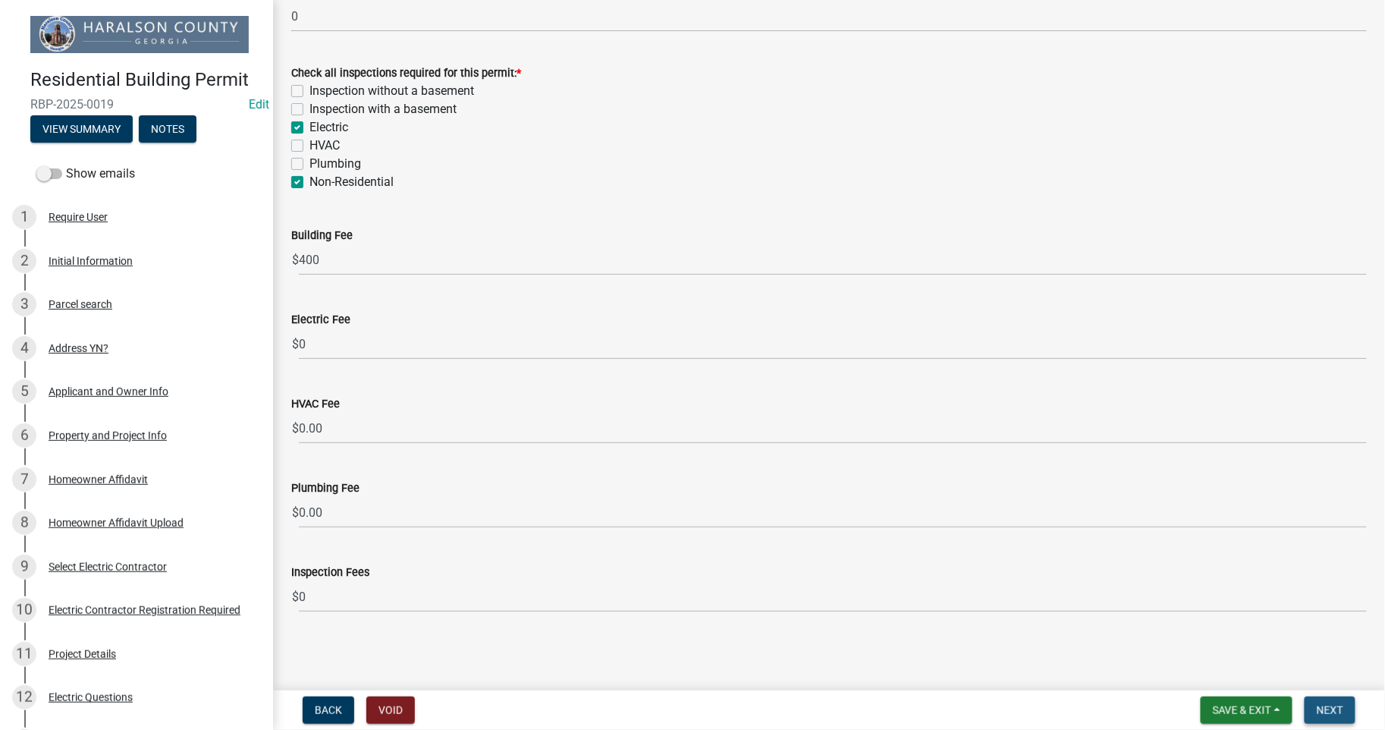
scroll to position [0, 0]
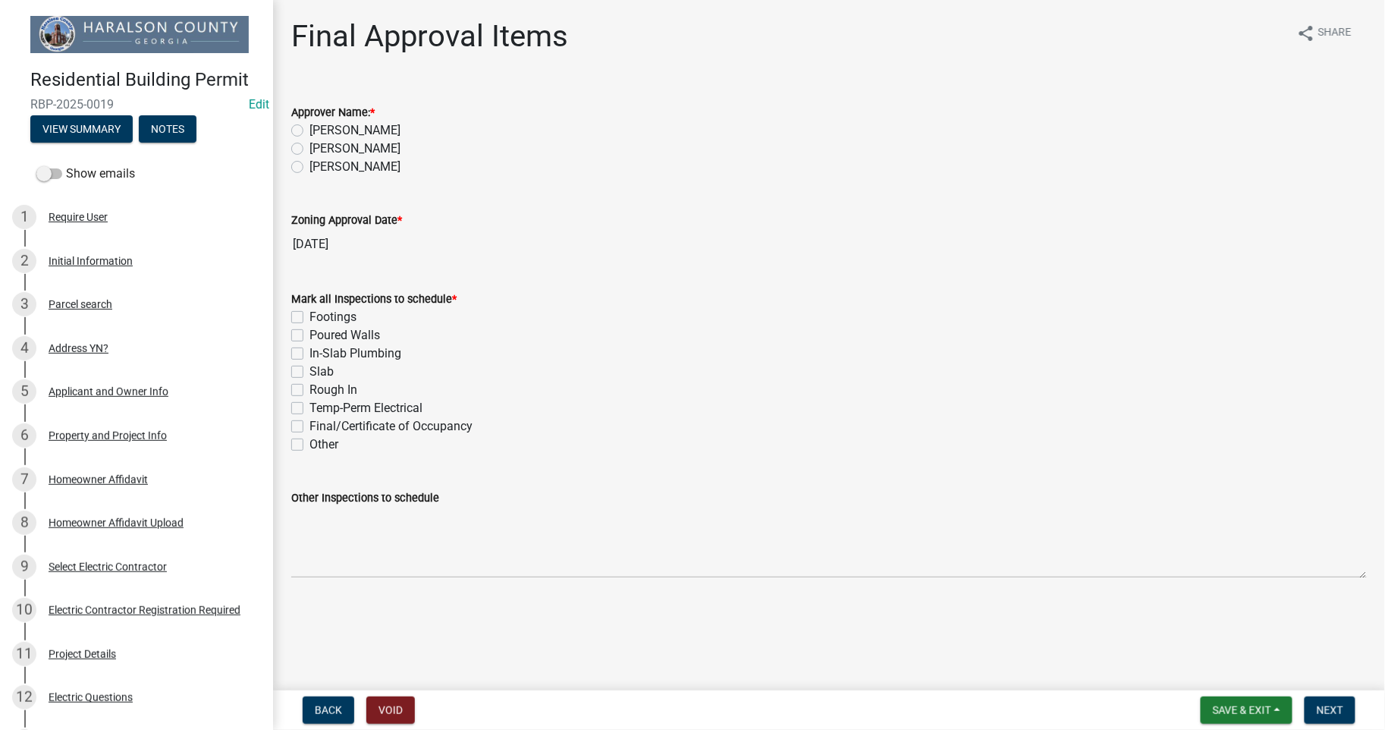
click at [310, 148] on label "[PERSON_NAME]" at bounding box center [355, 149] width 91 height 18
click at [310, 148] on input "[PERSON_NAME]" at bounding box center [315, 145] width 10 height 10
radio input "true"
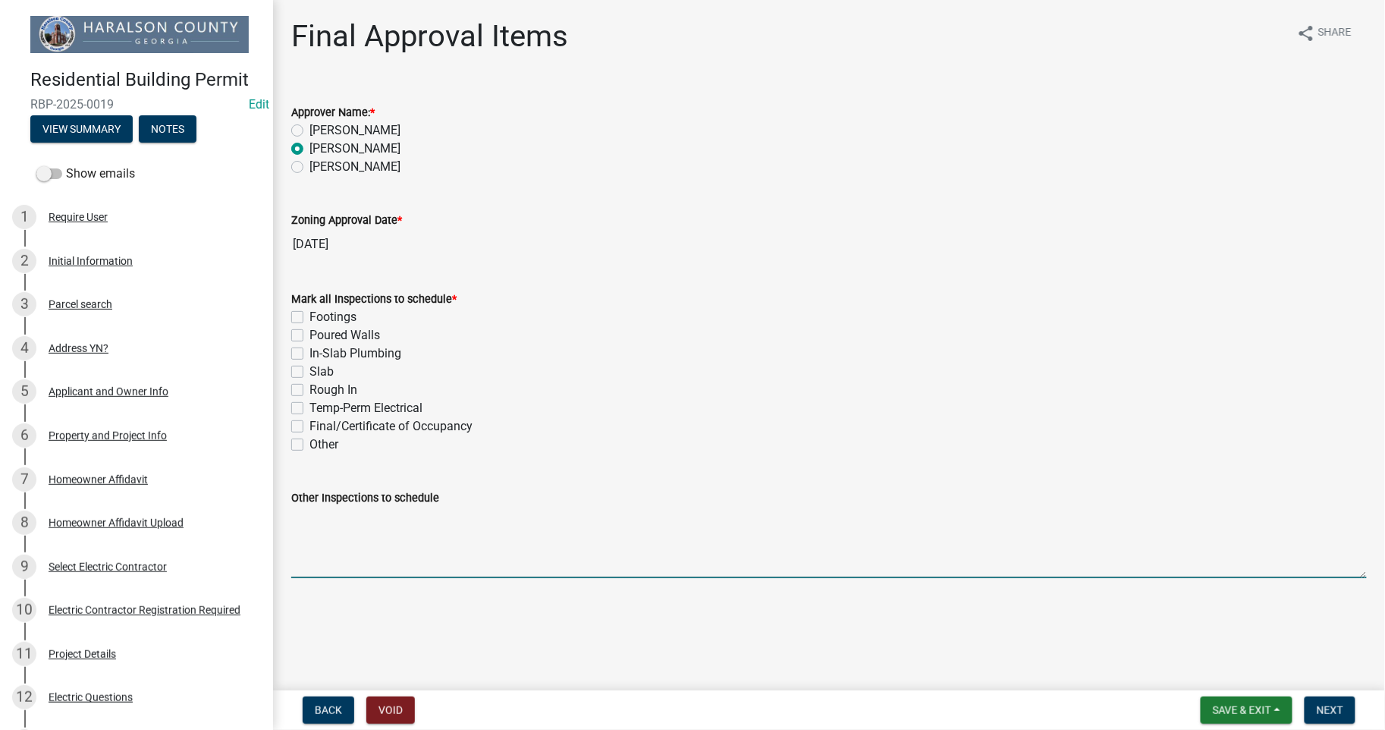
click at [324, 563] on textarea "Other Inspections to schedule" at bounding box center [829, 542] width 1076 height 71
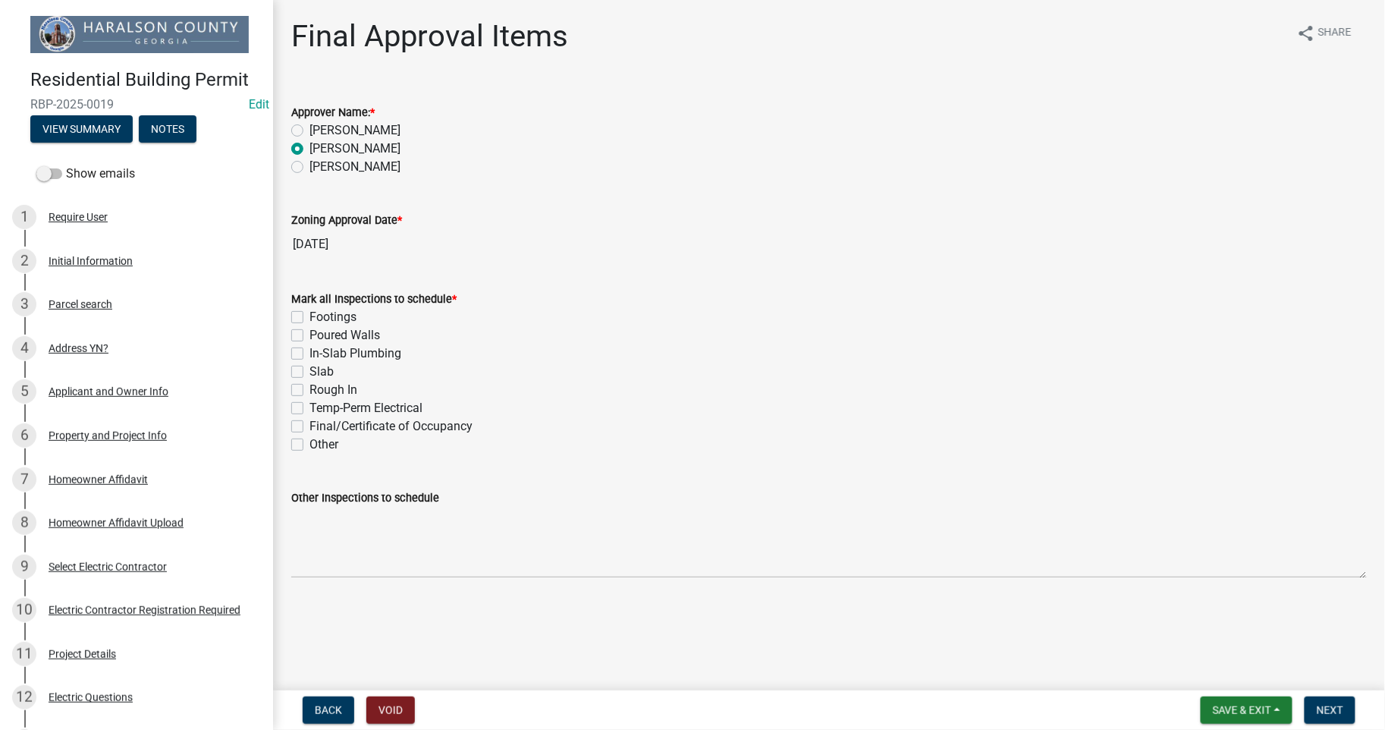
click at [310, 445] on label "Other" at bounding box center [324, 444] width 29 height 18
click at [310, 445] on input "Other" at bounding box center [315, 440] width 10 height 10
checkbox input "true"
checkbox input "false"
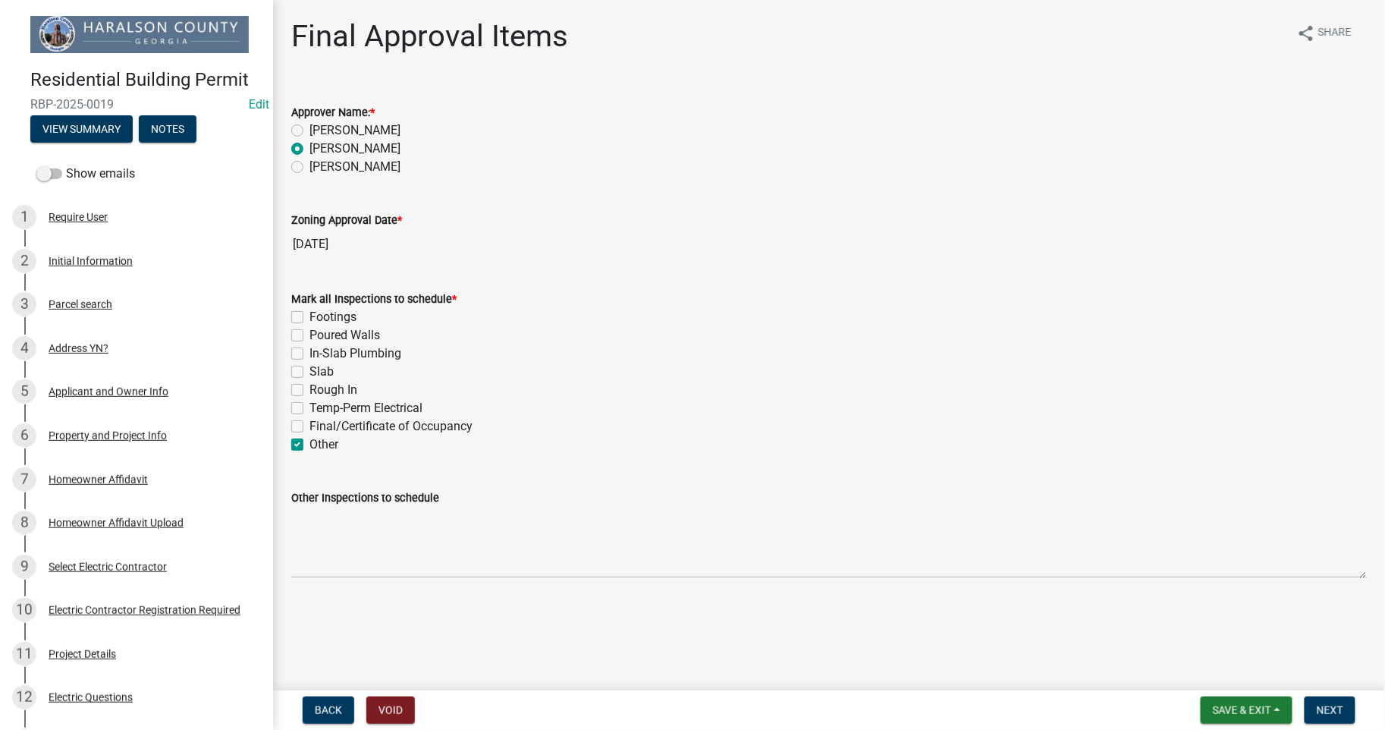
checkbox input "false"
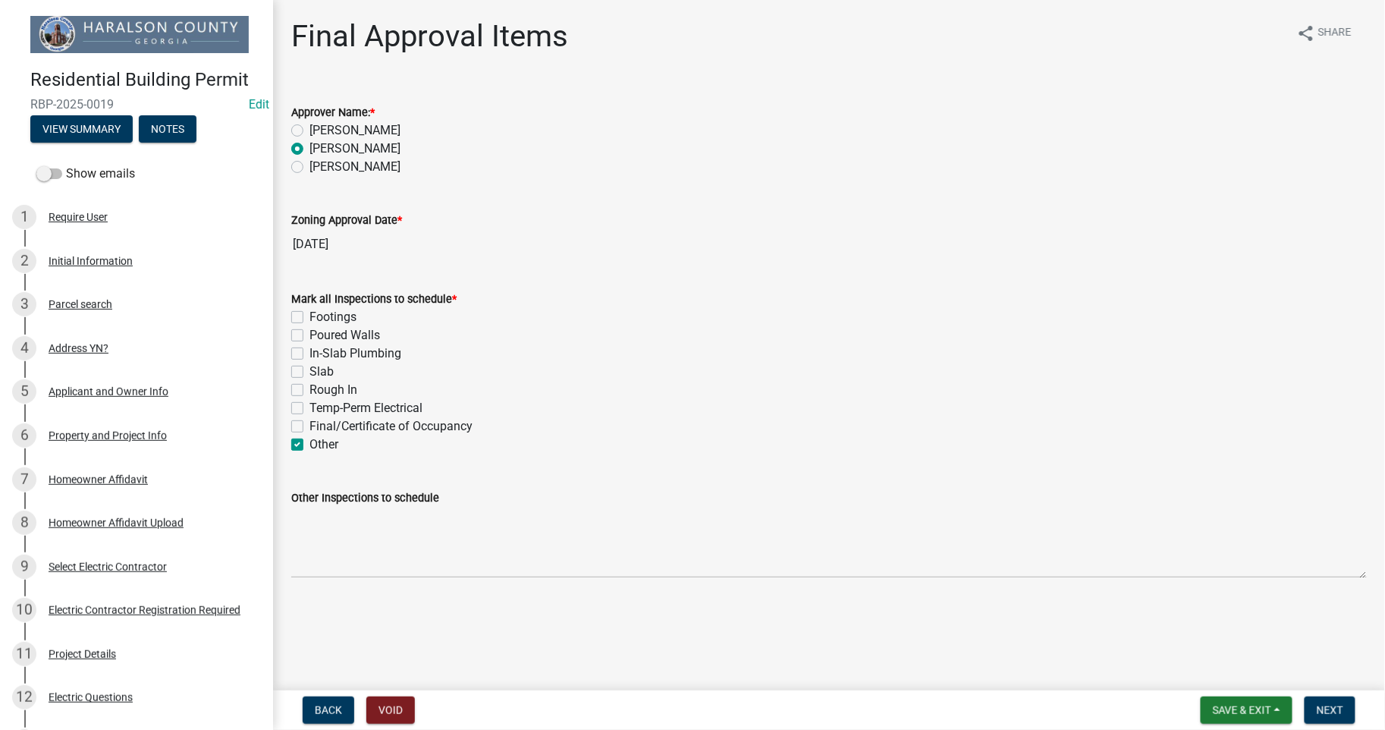
checkbox input "true"
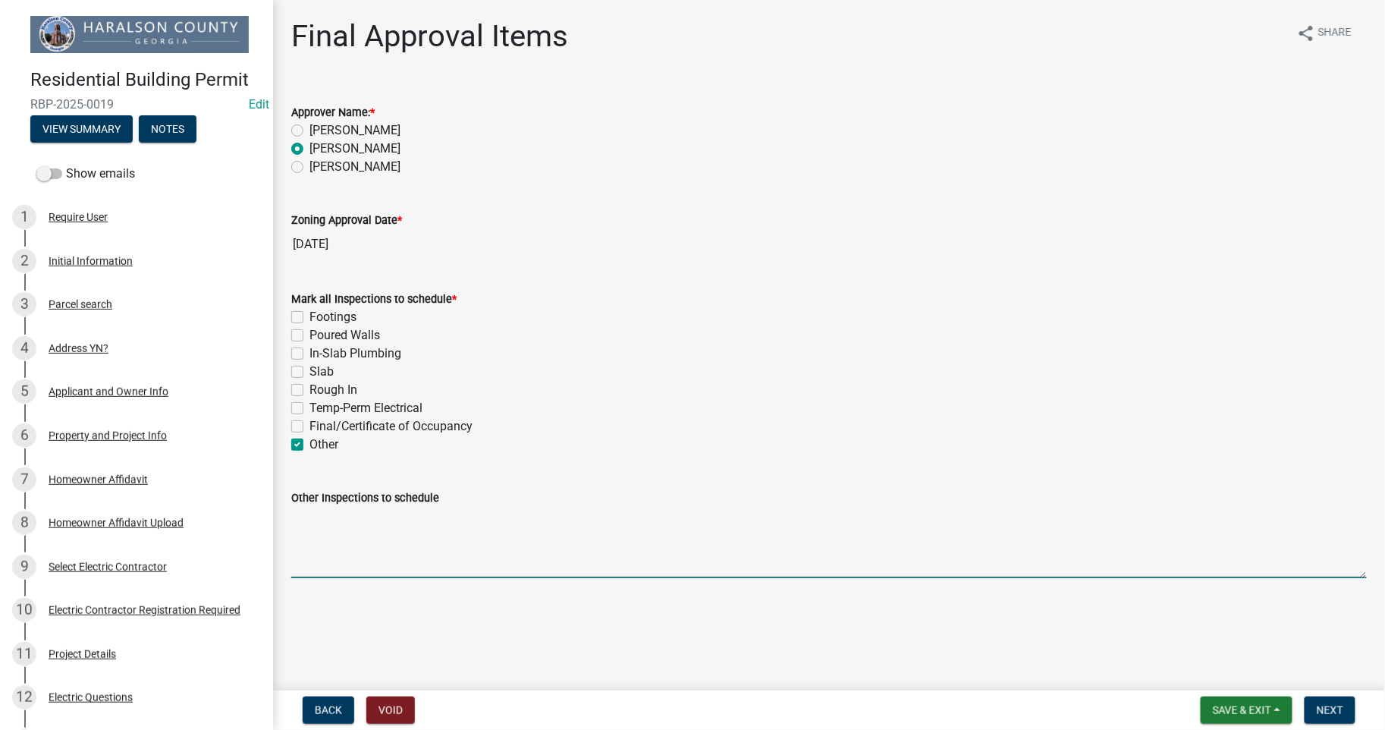
click at [328, 544] on textarea "Other Inspections to schedule" at bounding box center [829, 542] width 1076 height 71
type textarea "b"
click at [336, 519] on textarea "Bonding, Electrical" at bounding box center [829, 542] width 1076 height 71
type textarea "Bonding & Electrical"
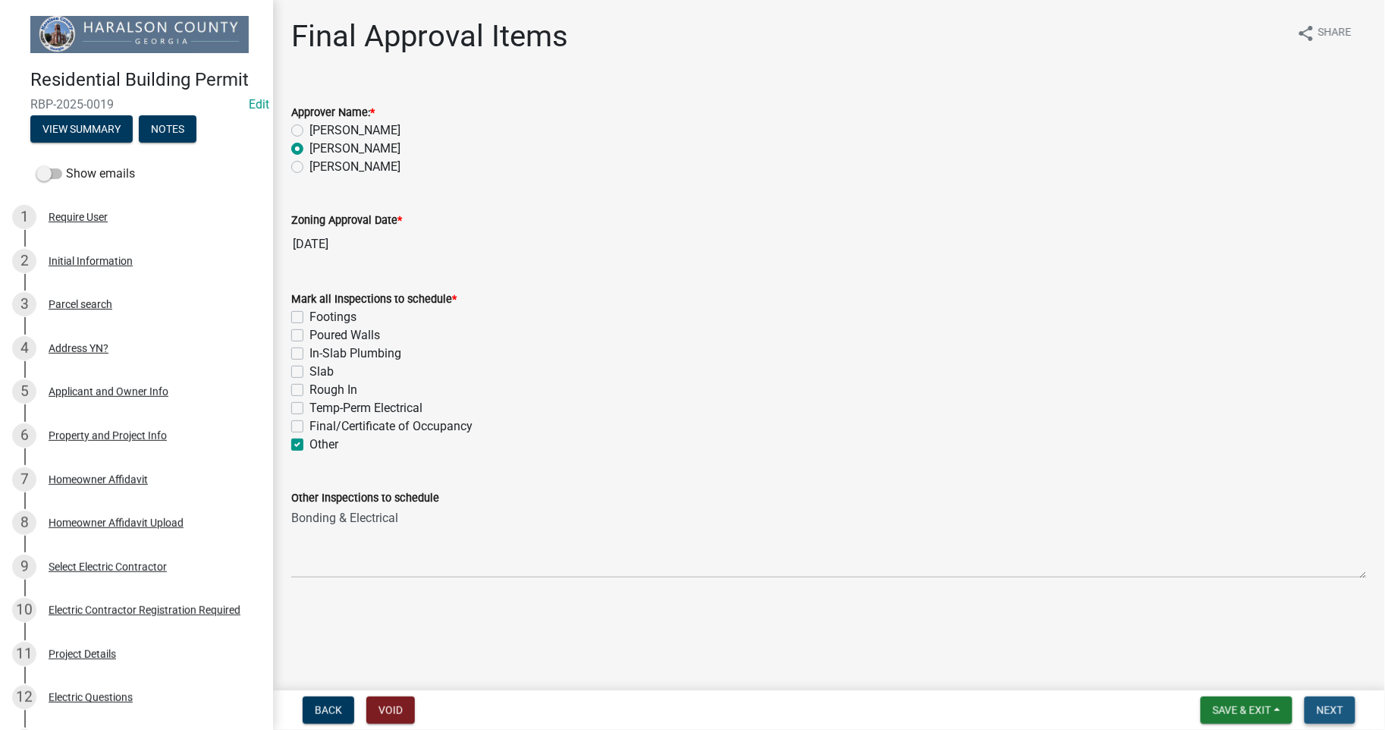
click at [1335, 716] on button "Next" at bounding box center [1330, 709] width 51 height 27
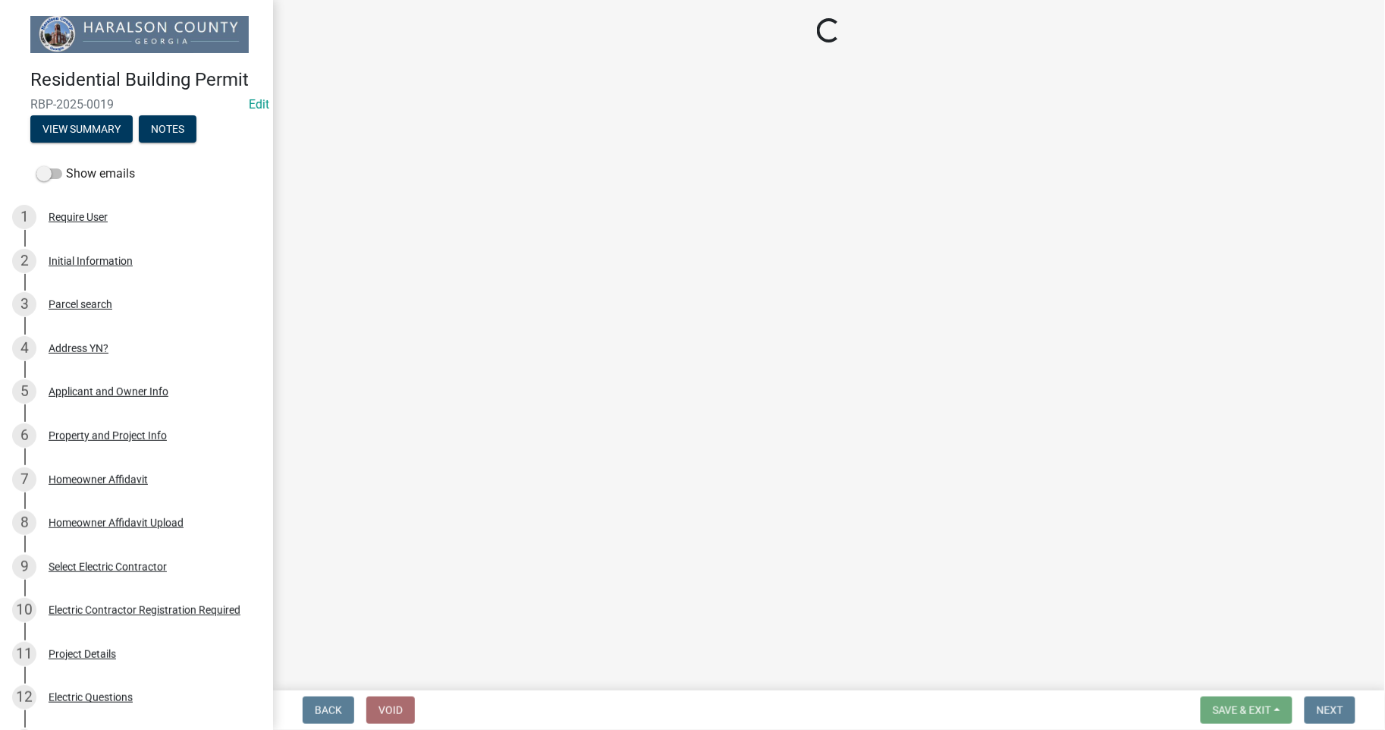
select select "3: 3"
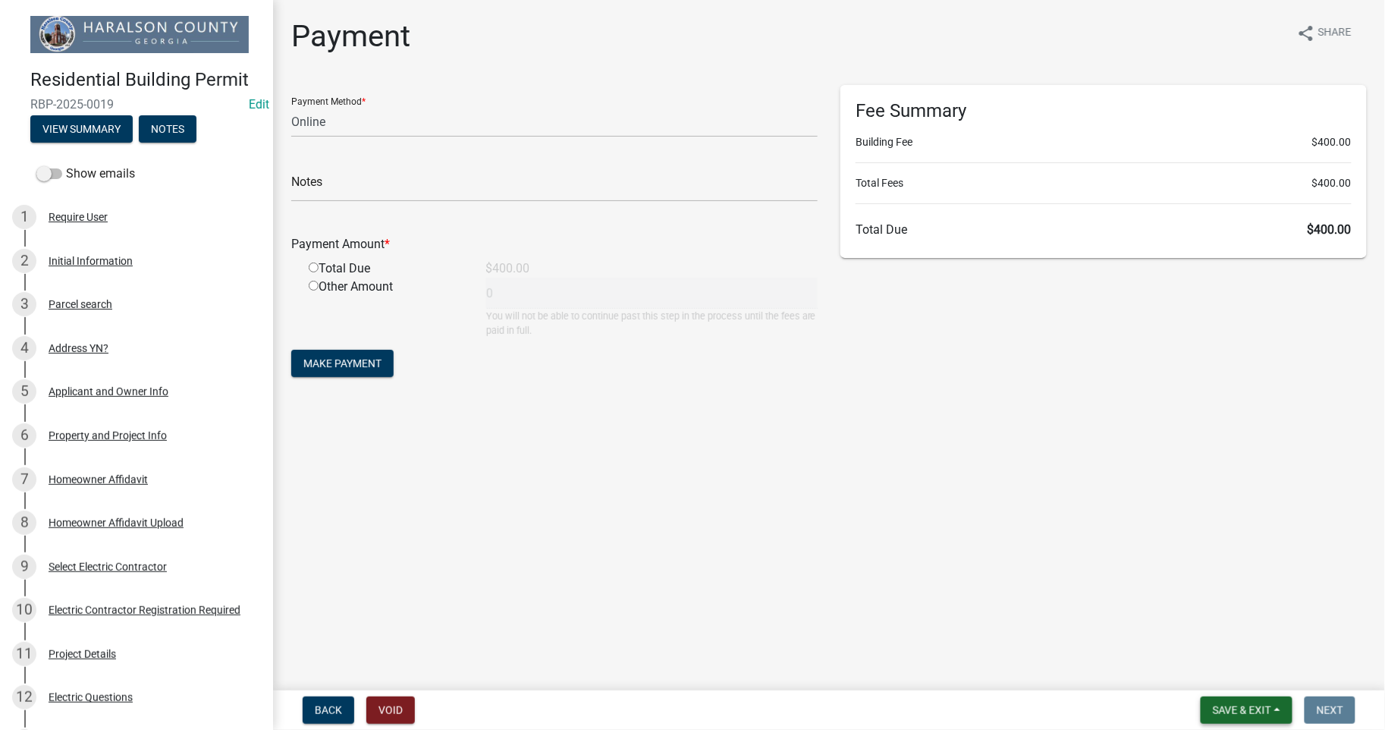
click at [1234, 714] on span "Save & Exit" at bounding box center [1242, 710] width 58 height 12
click at [1217, 668] on button "Save & Exit" at bounding box center [1231, 670] width 121 height 36
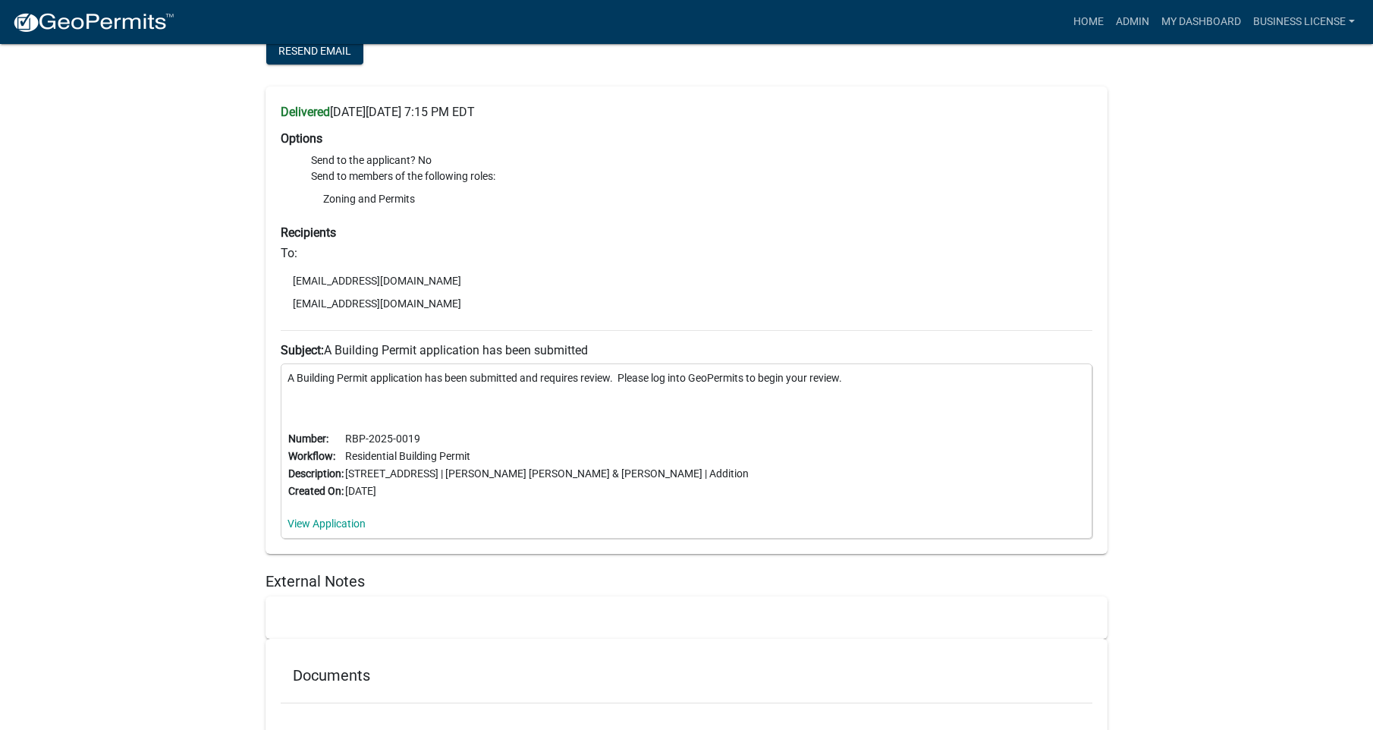
scroll to position [8562, 0]
